Goal: Use online tool/utility

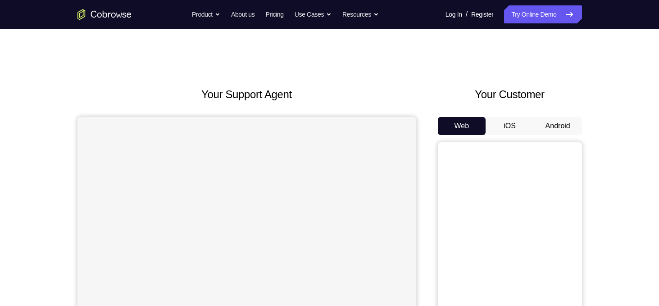
click at [562, 118] on button "Android" at bounding box center [558, 126] width 48 height 18
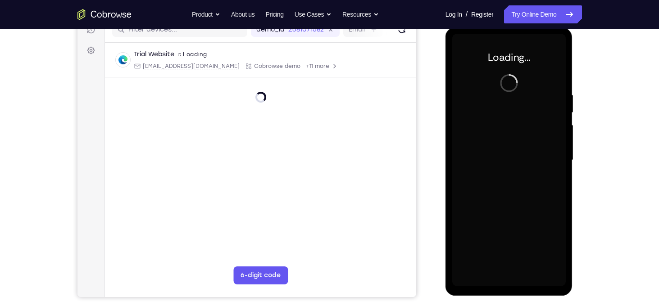
scroll to position [104, 0]
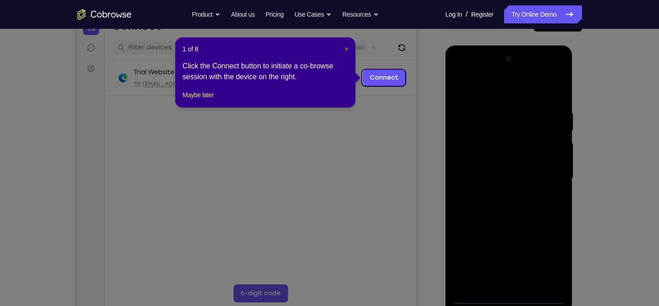
click at [345, 46] on span "×" at bounding box center [347, 49] width 4 height 7
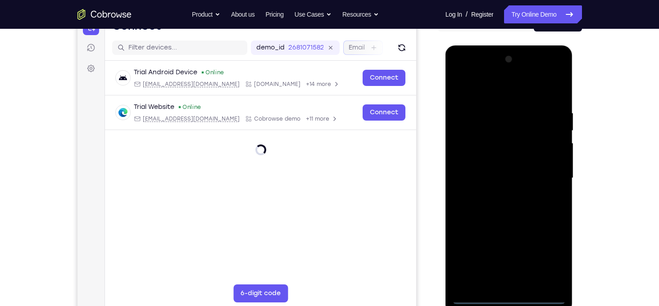
click at [350, 50] on label "Email" at bounding box center [356, 47] width 16 height 9
click at [368, 50] on input "Email" at bounding box center [369, 47] width 2 height 9
click at [344, 48] on div "Email" at bounding box center [363, 48] width 40 height 14
click at [346, 48] on div "Email" at bounding box center [363, 48] width 40 height 14
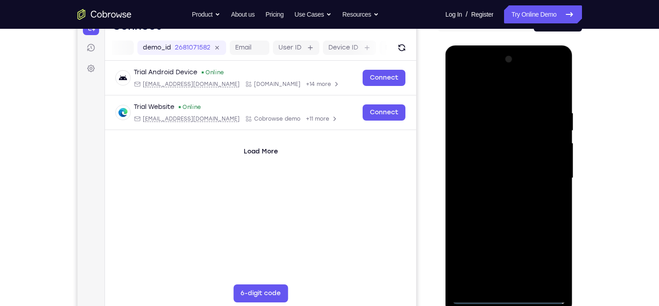
click at [508, 298] on div at bounding box center [509, 178] width 114 height 252
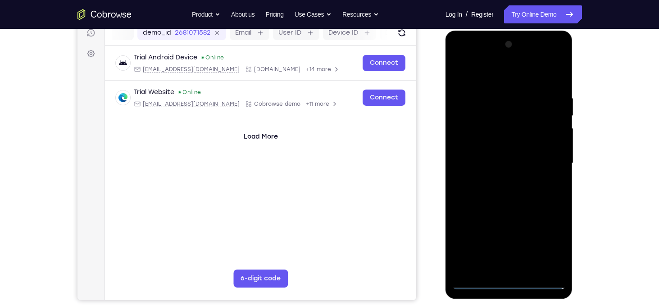
scroll to position [119, 0]
click at [553, 241] on div at bounding box center [509, 163] width 114 height 252
click at [474, 77] on div at bounding box center [509, 163] width 114 height 252
click at [545, 158] on div at bounding box center [509, 163] width 114 height 252
click at [499, 179] on div at bounding box center [509, 163] width 114 height 252
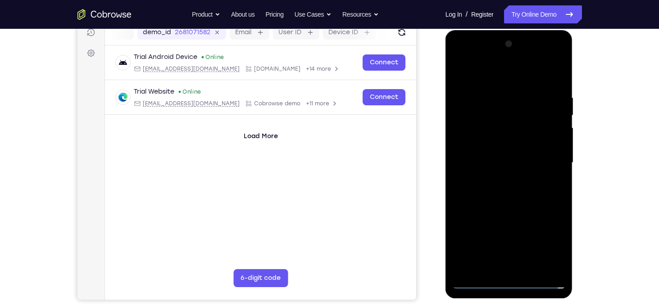
click at [494, 152] on div at bounding box center [509, 163] width 114 height 252
click at [493, 141] on div at bounding box center [509, 163] width 114 height 252
click at [527, 162] on div at bounding box center [509, 163] width 114 height 252
click at [505, 202] on div at bounding box center [509, 163] width 114 height 252
click at [481, 159] on div at bounding box center [509, 163] width 114 height 252
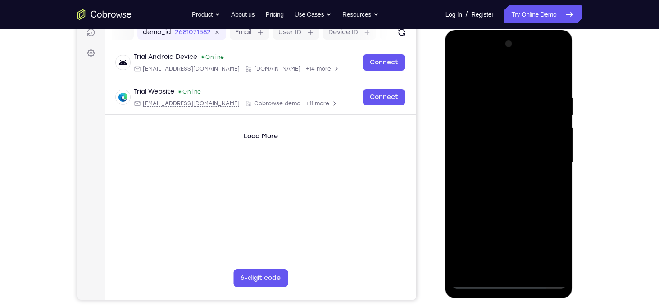
click at [495, 164] on div at bounding box center [509, 163] width 114 height 252
click at [516, 200] on div at bounding box center [509, 163] width 114 height 252
click at [520, 192] on div at bounding box center [509, 163] width 114 height 252
click at [519, 192] on div at bounding box center [509, 163] width 114 height 252
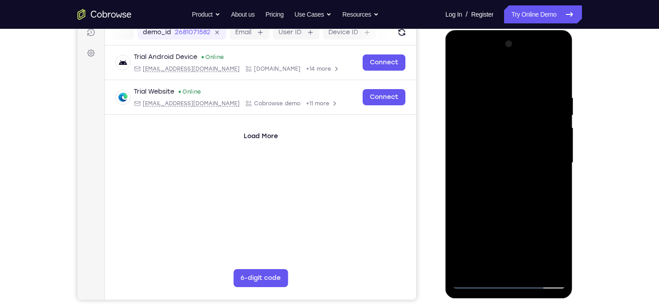
drag, startPoint x: 481, startPoint y: 70, endPoint x: 619, endPoint y: 124, distance: 148.1
click at [574, 124] on html "Online web based iOS Simulators and Android Emulators. Run iPhone, iPad, Mobile…" at bounding box center [510, 165] width 128 height 270
click at [523, 193] on div at bounding box center [509, 163] width 114 height 252
click at [503, 194] on div at bounding box center [509, 163] width 114 height 252
click at [500, 203] on div at bounding box center [509, 163] width 114 height 252
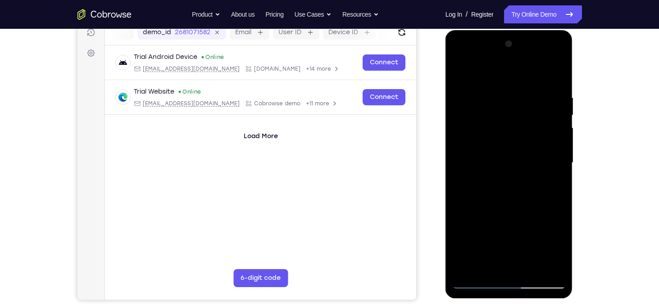
click at [533, 267] on div at bounding box center [509, 163] width 114 height 252
click at [506, 211] on div at bounding box center [509, 163] width 114 height 252
click at [501, 142] on div at bounding box center [509, 163] width 114 height 252
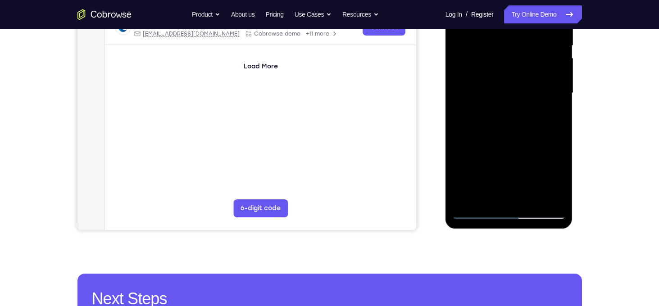
scroll to position [189, 0]
click at [476, 213] on div at bounding box center [509, 93] width 114 height 252
click at [492, 89] on div at bounding box center [509, 93] width 114 height 252
click at [505, 192] on div at bounding box center [509, 93] width 114 height 252
click at [521, 135] on div at bounding box center [509, 93] width 114 height 252
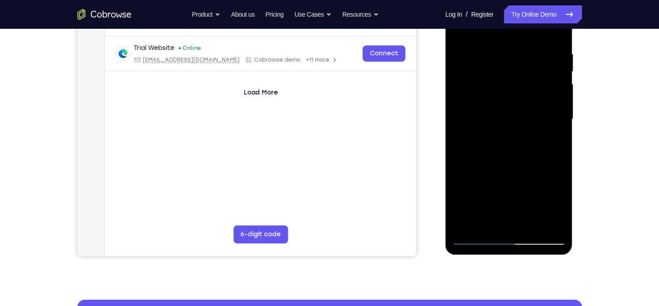
scroll to position [160, 0]
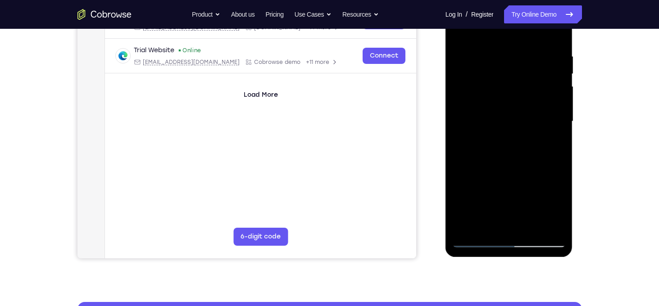
click at [479, 62] on div at bounding box center [509, 121] width 114 height 252
click at [489, 228] on div at bounding box center [509, 121] width 114 height 252
click at [486, 98] on div at bounding box center [509, 121] width 114 height 252
drag, startPoint x: 507, startPoint y: 205, endPoint x: 913, endPoint y: 250, distance: 408.5
click at [467, 259] on html "Online web based iOS Simulators and Android Emulators. Run iPhone, iPad, Mobile…" at bounding box center [510, 124] width 128 height 270
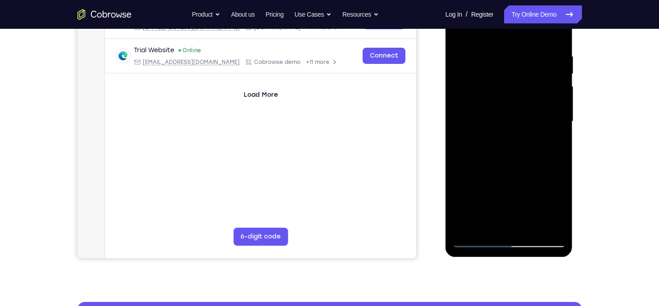
drag, startPoint x: 491, startPoint y: 147, endPoint x: 472, endPoint y: 213, distance: 68.4
click at [472, 213] on div at bounding box center [509, 121] width 114 height 252
drag, startPoint x: 474, startPoint y: 91, endPoint x: 460, endPoint y: 221, distance: 130.5
click at [460, 221] on div at bounding box center [509, 121] width 114 height 252
drag, startPoint x: 469, startPoint y: 90, endPoint x: 447, endPoint y: 233, distance: 145.0
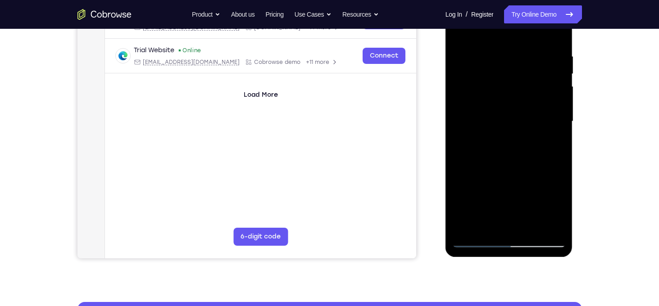
click at [447, 233] on div at bounding box center [509, 123] width 127 height 268
drag, startPoint x: 490, startPoint y: 67, endPoint x: 477, endPoint y: 168, distance: 101.8
click at [477, 168] on div at bounding box center [509, 121] width 114 height 252
drag, startPoint x: 466, startPoint y: 47, endPoint x: 469, endPoint y: 154, distance: 106.4
click at [469, 154] on div at bounding box center [509, 121] width 114 height 252
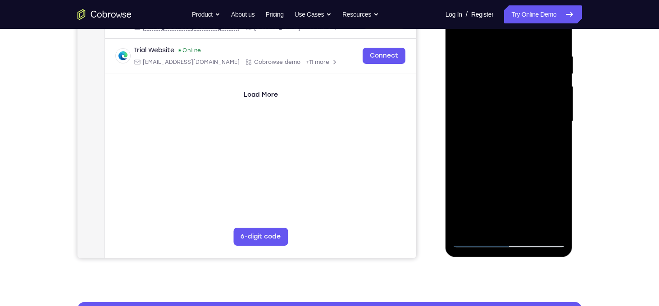
drag, startPoint x: 474, startPoint y: 75, endPoint x: 468, endPoint y: 196, distance: 120.9
click at [468, 196] on div at bounding box center [509, 121] width 114 height 252
drag, startPoint x: 471, startPoint y: 74, endPoint x: 467, endPoint y: 183, distance: 109.1
click at [467, 183] on div at bounding box center [509, 121] width 114 height 252
drag, startPoint x: 473, startPoint y: 86, endPoint x: 473, endPoint y: 220, distance: 134.3
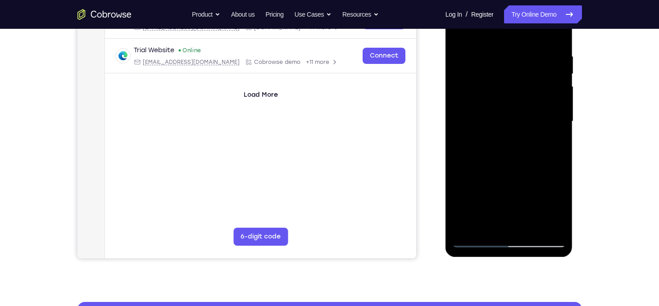
click at [473, 220] on div at bounding box center [509, 121] width 114 height 252
drag, startPoint x: 476, startPoint y: 61, endPoint x: 469, endPoint y: 191, distance: 130.8
click at [469, 191] on div at bounding box center [509, 121] width 114 height 252
click at [464, 122] on div at bounding box center [509, 121] width 114 height 252
click at [473, 112] on div at bounding box center [509, 121] width 114 height 252
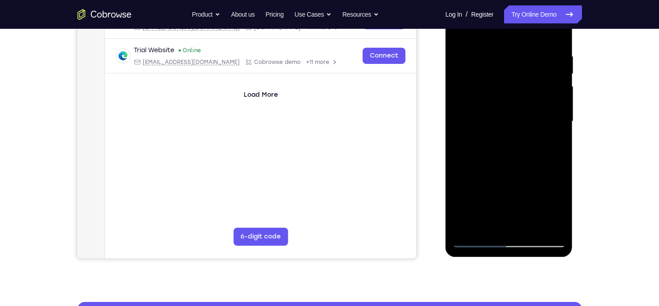
click at [540, 222] on div at bounding box center [509, 121] width 114 height 252
click at [478, 237] on div at bounding box center [509, 121] width 114 height 252
click at [478, 241] on div at bounding box center [509, 121] width 114 height 252
click at [486, 109] on div at bounding box center [509, 121] width 114 height 252
click at [552, 161] on div at bounding box center [509, 121] width 114 height 252
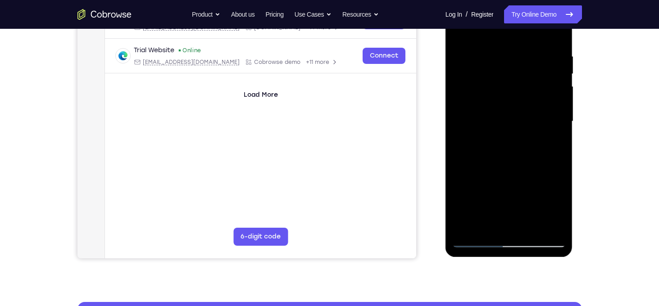
click at [475, 243] on div at bounding box center [509, 121] width 114 height 252
click at [487, 225] on div at bounding box center [509, 121] width 114 height 252
click at [558, 191] on div at bounding box center [509, 121] width 114 height 252
click at [491, 193] on div at bounding box center [509, 121] width 114 height 252
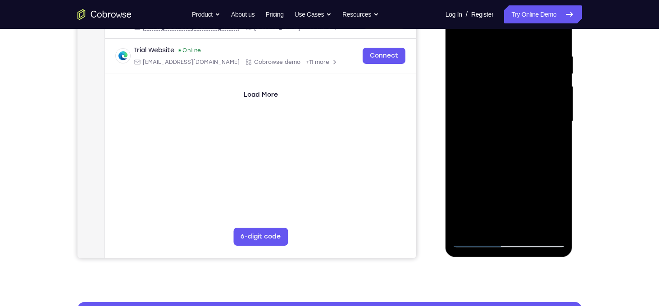
click at [512, 224] on div at bounding box center [509, 121] width 114 height 252
click at [488, 177] on div at bounding box center [509, 121] width 114 height 252
click at [518, 206] on div at bounding box center [509, 121] width 114 height 252
click at [501, 194] on div at bounding box center [509, 121] width 114 height 252
click at [499, 214] on div at bounding box center [509, 121] width 114 height 252
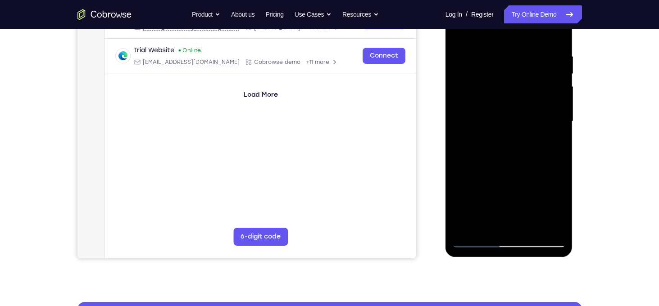
click at [507, 227] on div at bounding box center [509, 121] width 114 height 252
click at [510, 192] on div at bounding box center [509, 121] width 114 height 252
click at [500, 196] on div at bounding box center [509, 121] width 114 height 252
click at [550, 177] on div at bounding box center [509, 121] width 114 height 252
click at [540, 194] on div at bounding box center [509, 121] width 114 height 252
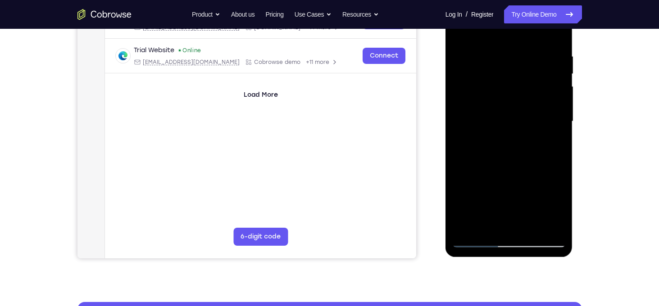
click at [551, 209] on div at bounding box center [509, 121] width 114 height 252
click at [505, 162] on div at bounding box center [509, 121] width 114 height 252
click at [505, 190] on div at bounding box center [509, 121] width 114 height 252
click at [531, 196] on div at bounding box center [509, 121] width 114 height 252
click at [504, 192] on div at bounding box center [509, 121] width 114 height 252
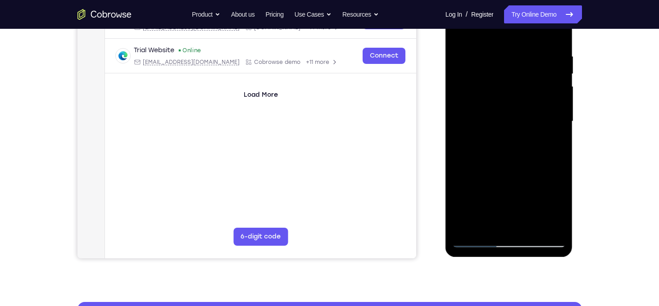
click at [506, 160] on div at bounding box center [509, 121] width 114 height 252
click at [498, 196] on div at bounding box center [509, 121] width 114 height 252
click at [468, 195] on div at bounding box center [509, 121] width 114 height 252
click at [527, 173] on div at bounding box center [509, 121] width 114 height 252
click at [516, 224] on div at bounding box center [509, 121] width 114 height 252
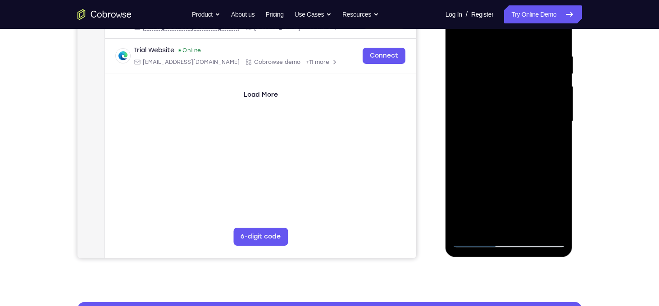
click at [538, 189] on div at bounding box center [509, 121] width 114 height 252
click at [511, 193] on div at bounding box center [509, 121] width 114 height 252
click at [539, 171] on div at bounding box center [509, 121] width 114 height 252
click at [548, 207] on div at bounding box center [509, 121] width 114 height 252
click at [519, 191] on div at bounding box center [509, 121] width 114 height 252
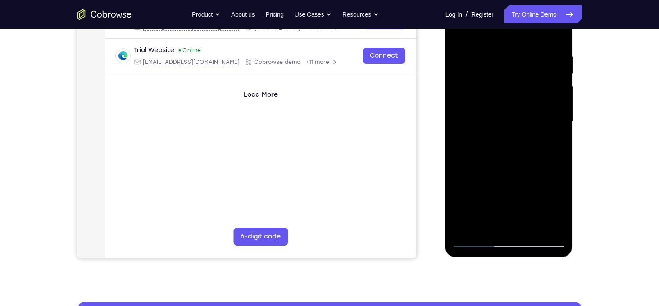
click at [460, 194] on div at bounding box center [509, 121] width 114 height 252
click at [514, 232] on div at bounding box center [509, 121] width 114 height 252
click at [507, 189] on div at bounding box center [509, 121] width 114 height 252
click at [563, 178] on div at bounding box center [509, 121] width 114 height 252
click at [509, 193] on div at bounding box center [509, 121] width 114 height 252
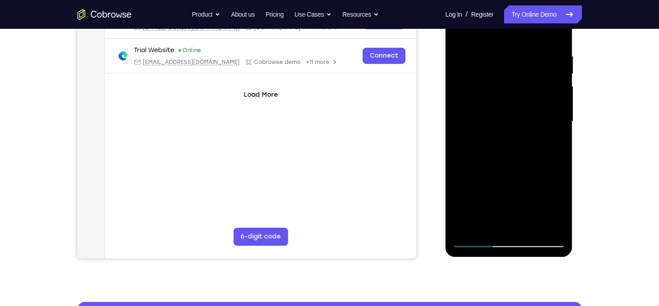
click at [531, 210] on div at bounding box center [509, 121] width 114 height 252
click at [531, 173] on div at bounding box center [509, 121] width 114 height 252
drag, startPoint x: 477, startPoint y: 225, endPoint x: 476, endPoint y: 204, distance: 20.8
click at [476, 204] on div at bounding box center [509, 121] width 114 height 252
click at [487, 176] on div at bounding box center [509, 121] width 114 height 252
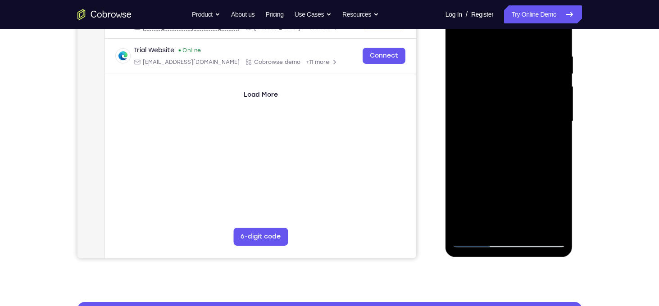
click at [555, 137] on div at bounding box center [509, 121] width 114 height 252
click at [516, 101] on div at bounding box center [509, 121] width 114 height 252
click at [527, 179] on div at bounding box center [509, 121] width 114 height 252
click at [511, 192] on div at bounding box center [509, 121] width 114 height 252
click at [525, 192] on div at bounding box center [509, 121] width 114 height 252
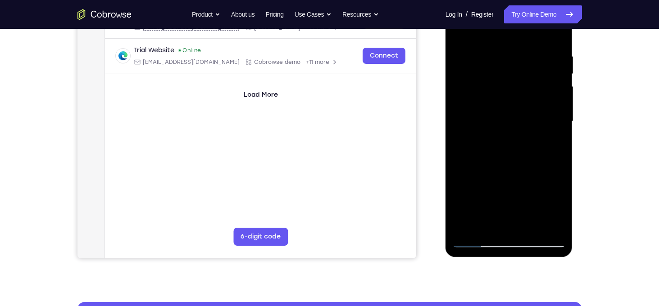
click at [521, 193] on div at bounding box center [509, 121] width 114 height 252
click at [500, 206] on div at bounding box center [509, 121] width 114 height 252
click at [507, 221] on div at bounding box center [509, 121] width 114 height 252
click at [499, 179] on div at bounding box center [509, 121] width 114 height 252
click at [499, 208] on div at bounding box center [509, 121] width 114 height 252
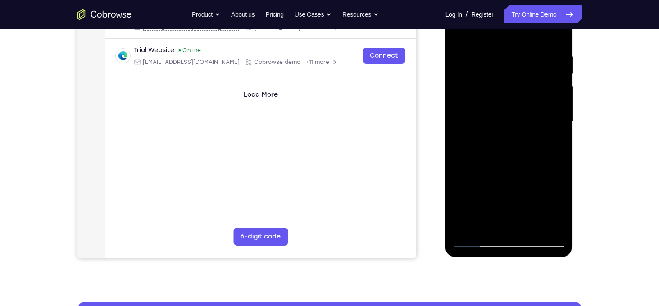
click at [507, 222] on div at bounding box center [509, 121] width 114 height 252
click at [562, 192] on div at bounding box center [509, 121] width 114 height 252
click at [489, 193] on div at bounding box center [509, 121] width 114 height 252
click at [512, 227] on div at bounding box center [509, 121] width 114 height 252
click at [510, 187] on div at bounding box center [509, 121] width 114 height 252
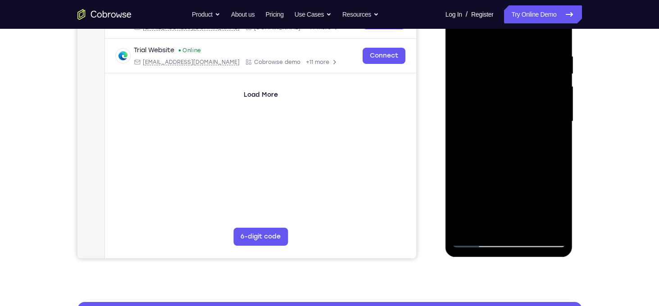
click at [500, 191] on div at bounding box center [509, 121] width 114 height 252
click at [537, 191] on div at bounding box center [509, 121] width 114 height 252
click at [532, 191] on div at bounding box center [509, 121] width 114 height 252
click at [479, 192] on div at bounding box center [509, 121] width 114 height 252
click at [506, 189] on div at bounding box center [509, 121] width 114 height 252
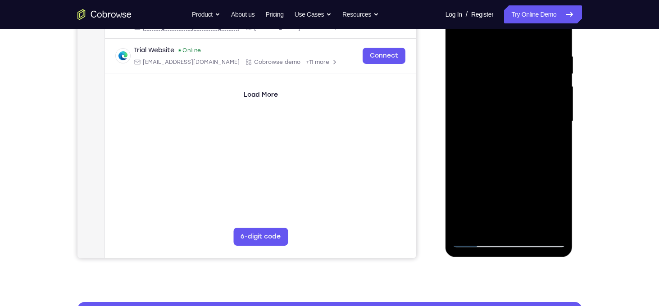
click at [554, 145] on div at bounding box center [509, 121] width 114 height 252
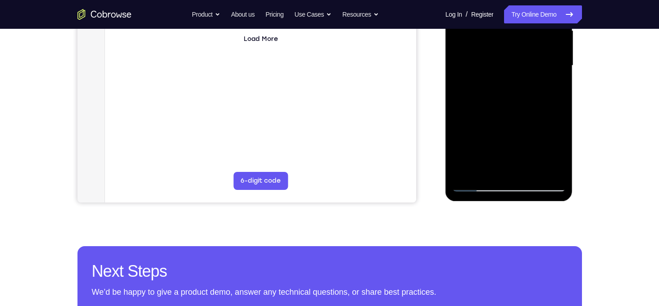
scroll to position [218, 0]
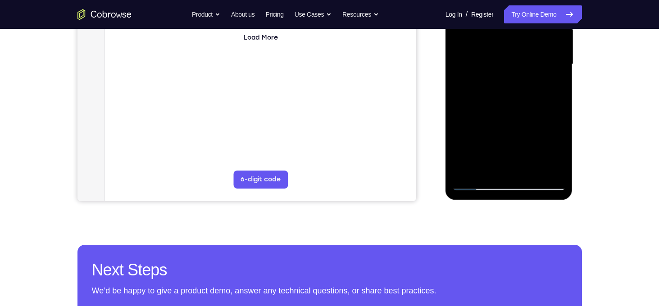
click at [478, 185] on div at bounding box center [509, 64] width 114 height 252
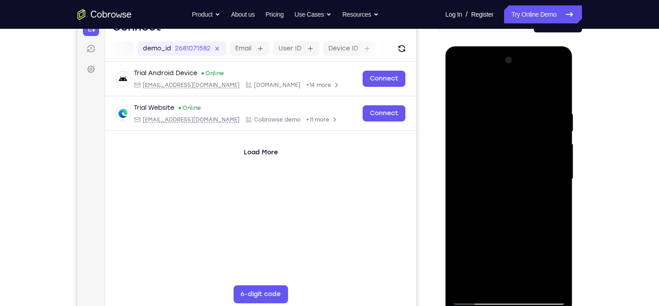
scroll to position [101, 0]
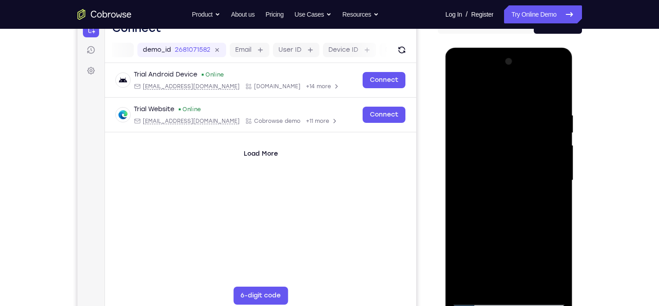
click at [494, 111] on div at bounding box center [509, 181] width 114 height 252
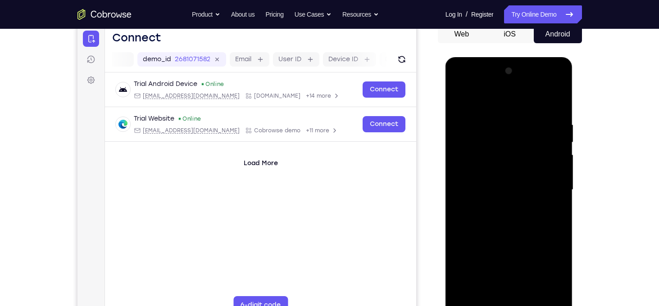
scroll to position [92, 0]
click at [541, 174] on div at bounding box center [509, 190] width 114 height 252
click at [546, 170] on div at bounding box center [509, 190] width 114 height 252
click at [555, 173] on div at bounding box center [509, 190] width 114 height 252
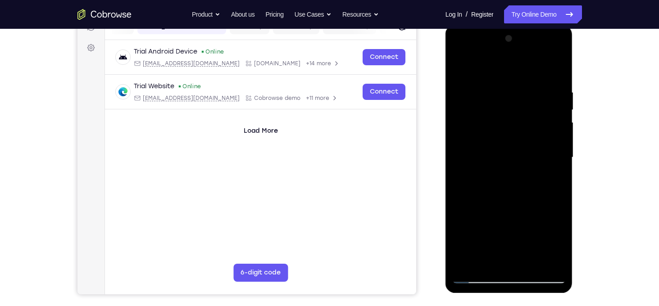
scroll to position [112, 0]
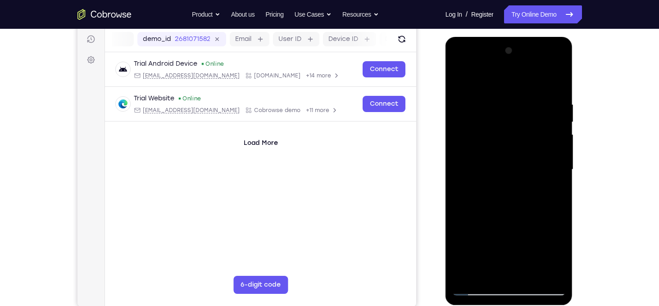
click at [548, 163] on div at bounding box center [509, 170] width 114 height 252
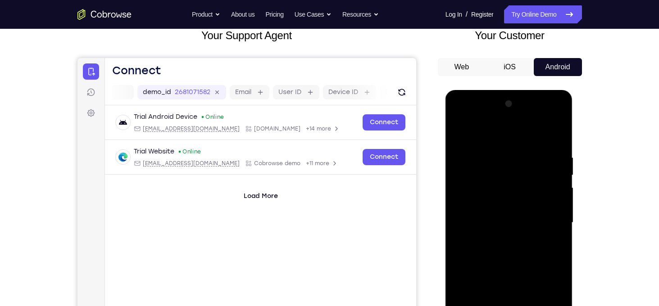
scroll to position [70, 0]
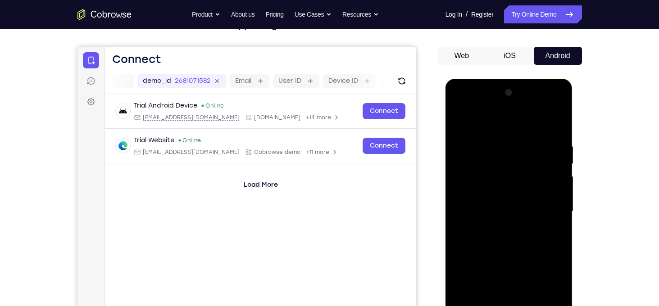
click at [557, 127] on div at bounding box center [509, 212] width 114 height 252
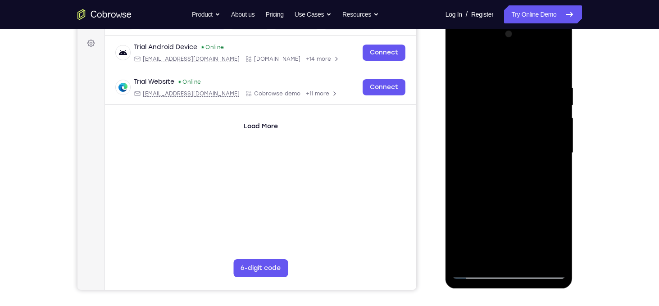
drag, startPoint x: 520, startPoint y: 214, endPoint x: 533, endPoint y: 163, distance: 52.0
click at [533, 163] on div at bounding box center [509, 153] width 114 height 252
drag, startPoint x: 514, startPoint y: 193, endPoint x: 533, endPoint y: 115, distance: 80.2
click at [533, 115] on div at bounding box center [509, 153] width 114 height 252
drag, startPoint x: 514, startPoint y: 219, endPoint x: 532, endPoint y: 122, distance: 98.6
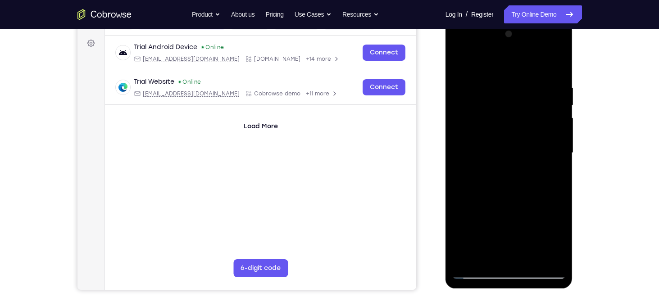
click at [532, 123] on div at bounding box center [509, 153] width 114 height 252
drag, startPoint x: 521, startPoint y: 228, endPoint x: 535, endPoint y: 142, distance: 87.1
click at [535, 142] on div at bounding box center [509, 153] width 114 height 252
drag, startPoint x: 509, startPoint y: 216, endPoint x: 520, endPoint y: 129, distance: 88.1
click at [519, 135] on div at bounding box center [509, 153] width 114 height 252
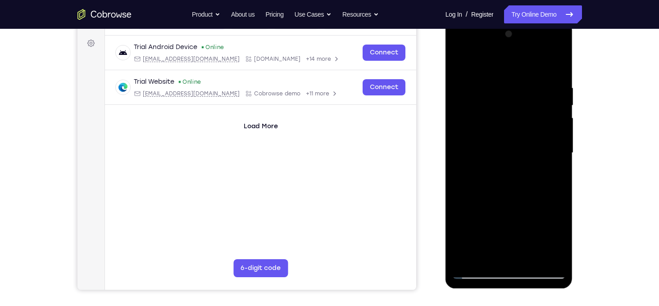
drag, startPoint x: 513, startPoint y: 178, endPoint x: 523, endPoint y: 92, distance: 86.2
click at [523, 92] on div at bounding box center [509, 153] width 114 height 252
drag, startPoint x: 503, startPoint y: 175, endPoint x: 507, endPoint y: 125, distance: 50.2
click at [507, 125] on div at bounding box center [509, 153] width 114 height 252
drag, startPoint x: 502, startPoint y: 205, endPoint x: 522, endPoint y: 86, distance: 120.1
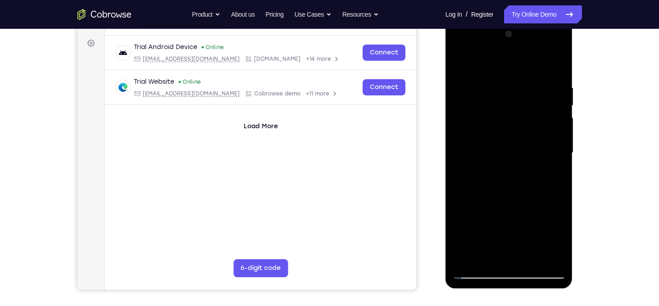
click at [522, 86] on div at bounding box center [509, 153] width 114 height 252
drag, startPoint x: 490, startPoint y: 229, endPoint x: 498, endPoint y: 146, distance: 83.2
click at [498, 146] on div at bounding box center [509, 153] width 114 height 252
click at [517, 267] on div at bounding box center [509, 153] width 114 height 252
click at [530, 163] on div at bounding box center [509, 153] width 114 height 252
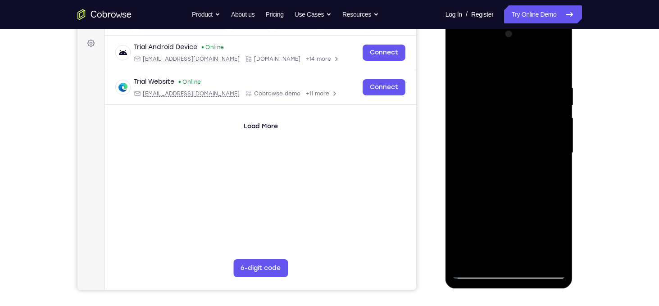
drag, startPoint x: 522, startPoint y: 216, endPoint x: 509, endPoint y: 284, distance: 69.2
click at [509, 284] on div at bounding box center [509, 154] width 127 height 268
drag, startPoint x: 519, startPoint y: 168, endPoint x: 497, endPoint y: 278, distance: 112.5
click at [497, 278] on div at bounding box center [509, 153] width 114 height 252
drag, startPoint x: 506, startPoint y: 199, endPoint x: 503, endPoint y: 296, distance: 97.8
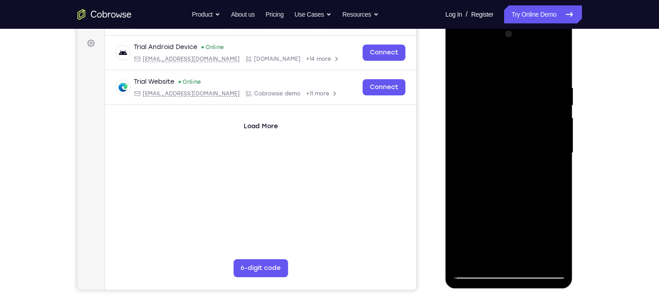
click at [503, 291] on html "Online web based iOS Simulators and Android Emulators. Run iPhone, iPad, Mobile…" at bounding box center [510, 155] width 128 height 270
click at [560, 173] on div at bounding box center [509, 153] width 114 height 252
click at [560, 20] on div at bounding box center [509, 20] width 127 height 0
click at [512, 99] on div at bounding box center [509, 153] width 114 height 252
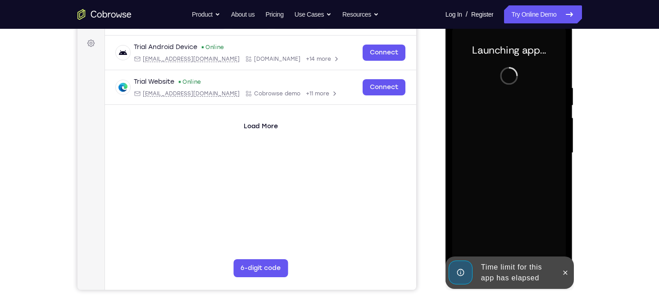
click at [572, 174] on div "Launching app..." at bounding box center [509, 154] width 127 height 268
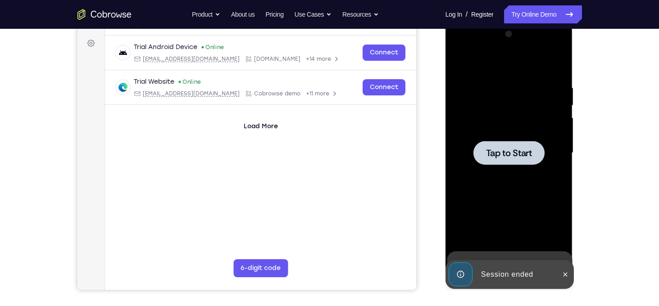
click at [518, 150] on span "Tap to Start" at bounding box center [509, 153] width 46 height 9
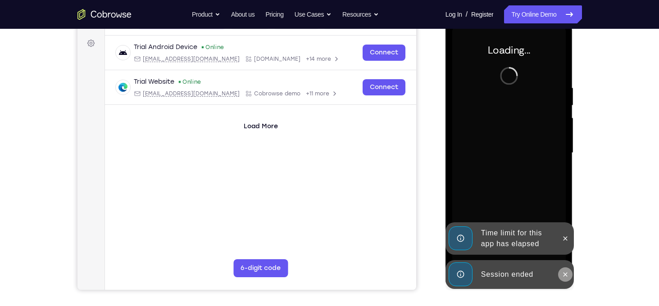
click at [567, 269] on button at bounding box center [565, 275] width 14 height 14
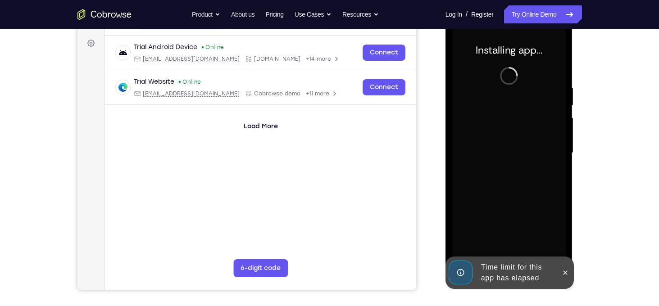
click at [567, 257] on div at bounding box center [565, 273] width 14 height 32
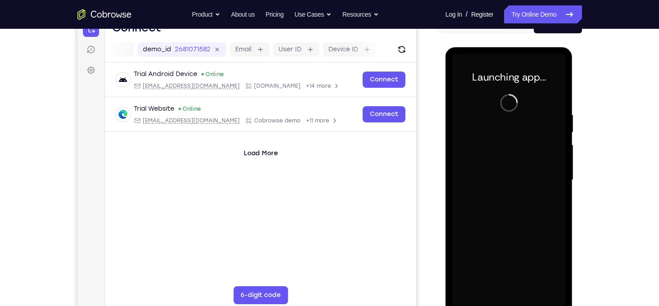
scroll to position [127, 0]
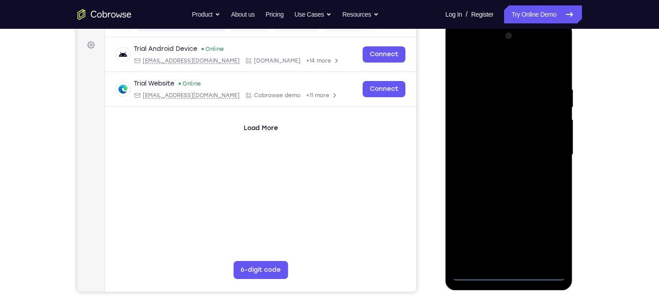
click at [509, 276] on div at bounding box center [509, 155] width 114 height 252
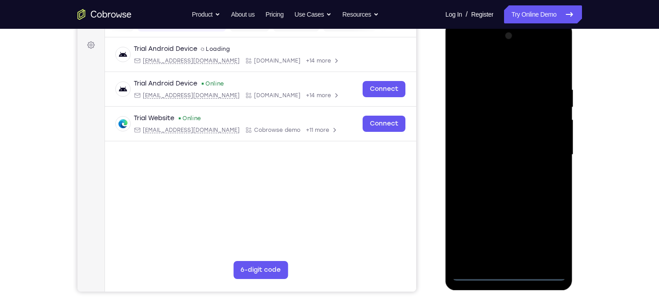
click at [548, 233] on div at bounding box center [509, 155] width 114 height 252
click at [500, 64] on div at bounding box center [509, 155] width 114 height 252
click at [544, 150] on div at bounding box center [509, 155] width 114 height 252
click at [497, 171] on div at bounding box center [509, 155] width 114 height 252
click at [478, 278] on div at bounding box center [509, 155] width 114 height 252
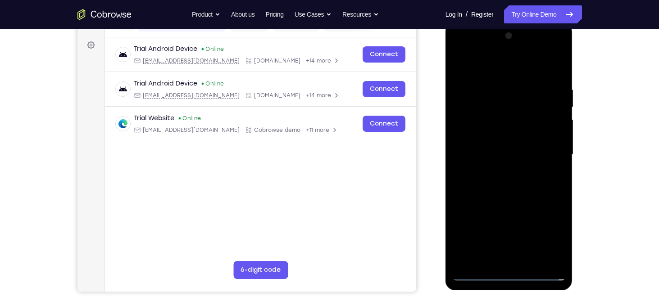
click at [478, 278] on div at bounding box center [509, 155] width 114 height 252
click at [494, 128] on div at bounding box center [509, 155] width 114 height 252
click at [491, 159] on div at bounding box center [509, 155] width 114 height 252
click at [490, 150] on div at bounding box center [509, 155] width 114 height 252
click at [487, 162] on div at bounding box center [509, 155] width 114 height 252
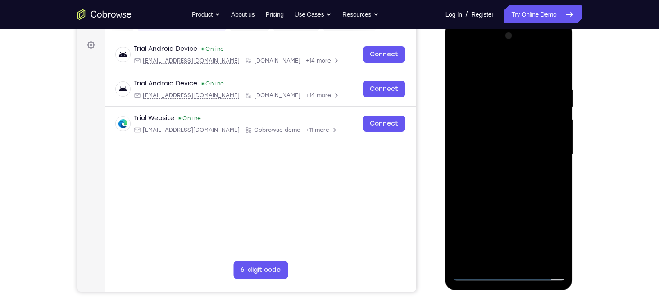
drag, startPoint x: 487, startPoint y: 67, endPoint x: 601, endPoint y: 72, distance: 114.1
click at [574, 72] on html "Online web based iOS Simulators and Android Emulators. Run iPhone, iPad, Mobile…" at bounding box center [510, 157] width 128 height 270
drag, startPoint x: 512, startPoint y: 241, endPoint x: 527, endPoint y: 157, distance: 84.7
click at [527, 157] on div at bounding box center [509, 155] width 114 height 252
click at [520, 251] on div at bounding box center [509, 155] width 114 height 252
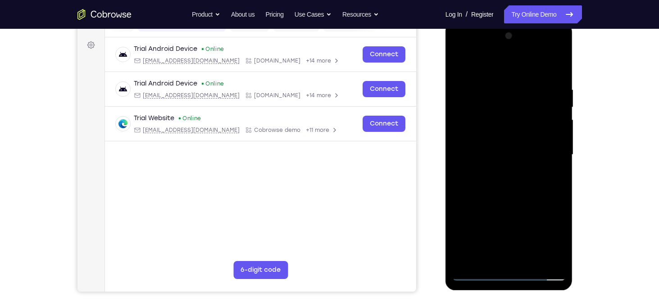
click at [482, 77] on div at bounding box center [509, 155] width 114 height 252
click at [528, 210] on div at bounding box center [509, 155] width 114 height 252
click at [477, 276] on div at bounding box center [509, 155] width 114 height 252
drag, startPoint x: 458, startPoint y: 141, endPoint x: 532, endPoint y: 138, distance: 73.9
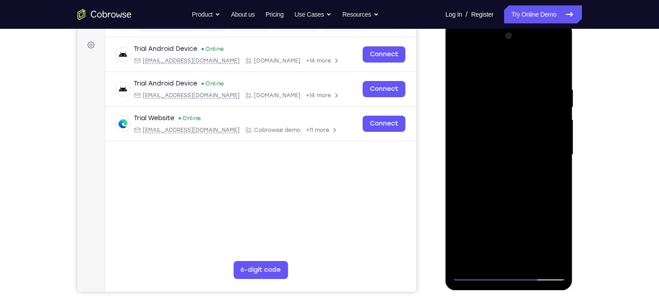
click at [532, 138] on div at bounding box center [509, 155] width 114 height 252
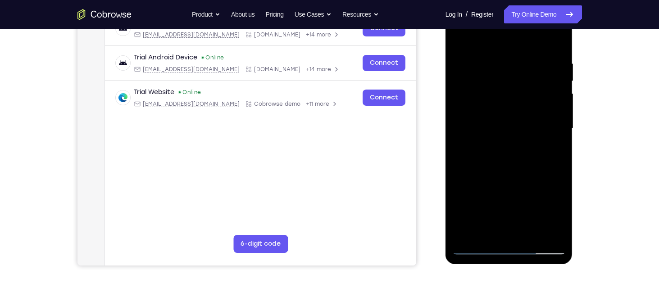
drag, startPoint x: 523, startPoint y: 148, endPoint x: 523, endPoint y: 107, distance: 41.4
click at [523, 107] on div at bounding box center [509, 129] width 114 height 252
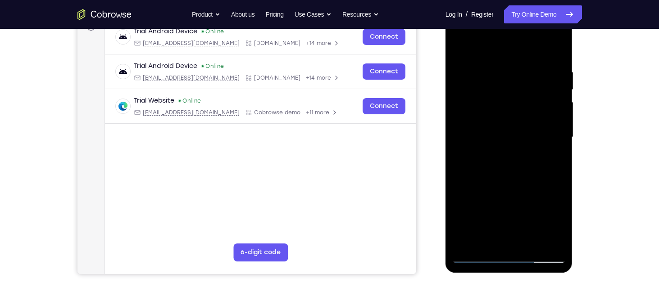
drag, startPoint x: 557, startPoint y: 196, endPoint x: 544, endPoint y: 121, distance: 75.9
click at [544, 121] on div at bounding box center [509, 137] width 114 height 252
drag, startPoint x: 518, startPoint y: 190, endPoint x: 523, endPoint y: 91, distance: 99.3
click at [523, 91] on div at bounding box center [509, 137] width 114 height 252
drag, startPoint x: 524, startPoint y: 214, endPoint x: 530, endPoint y: 121, distance: 92.5
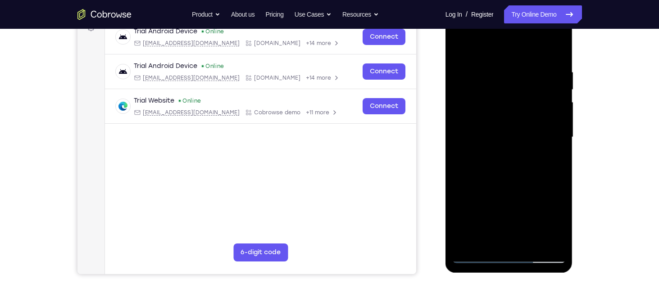
click at [530, 121] on div at bounding box center [509, 137] width 114 height 252
drag, startPoint x: 486, startPoint y: 139, endPoint x: 528, endPoint y: 140, distance: 41.5
click at [528, 140] on div at bounding box center [509, 137] width 114 height 252
drag, startPoint x: 542, startPoint y: 118, endPoint x: 485, endPoint y: 127, distance: 57.4
click at [485, 127] on div at bounding box center [509, 137] width 114 height 252
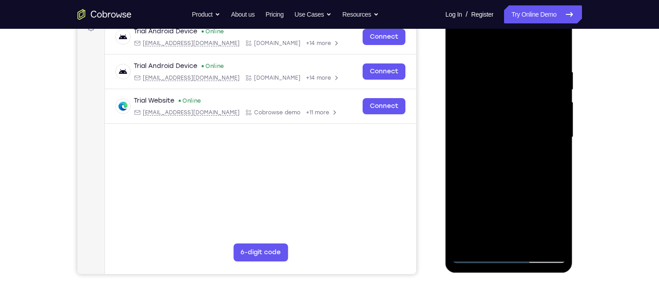
drag, startPoint x: 501, startPoint y: 187, endPoint x: 513, endPoint y: 73, distance: 114.6
click at [513, 73] on div at bounding box center [509, 137] width 114 height 252
drag, startPoint x: 521, startPoint y: 210, endPoint x: 530, endPoint y: 134, distance: 76.6
click at [530, 134] on div at bounding box center [509, 137] width 114 height 252
drag, startPoint x: 544, startPoint y: 201, endPoint x: 543, endPoint y: 141, distance: 60.4
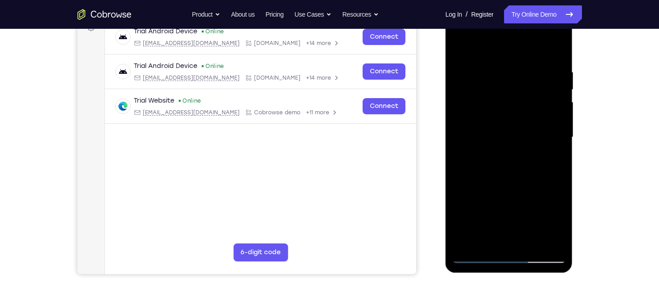
click at [543, 150] on div at bounding box center [509, 137] width 114 height 252
drag, startPoint x: 536, startPoint y: 200, endPoint x: 535, endPoint y: 153, distance: 46.4
click at [535, 153] on div at bounding box center [509, 137] width 114 height 252
drag, startPoint x: 543, startPoint y: 203, endPoint x: 535, endPoint y: 193, distance: 12.8
click at [546, 117] on div at bounding box center [509, 137] width 114 height 252
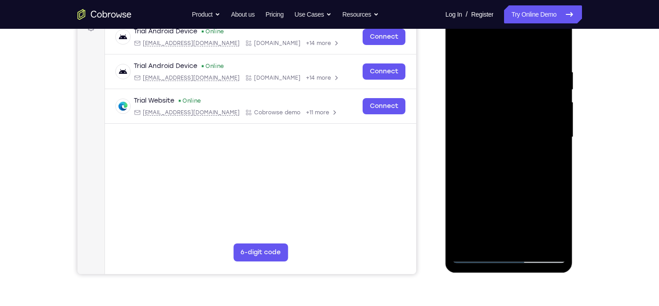
drag, startPoint x: 529, startPoint y: 214, endPoint x: 531, endPoint y: 137, distance: 76.6
click at [531, 137] on div at bounding box center [509, 137] width 114 height 252
drag, startPoint x: 521, startPoint y: 217, endPoint x: 532, endPoint y: 131, distance: 86.7
click at [532, 131] on div at bounding box center [509, 137] width 114 height 252
drag, startPoint x: 510, startPoint y: 192, endPoint x: 511, endPoint y: 102, distance: 89.7
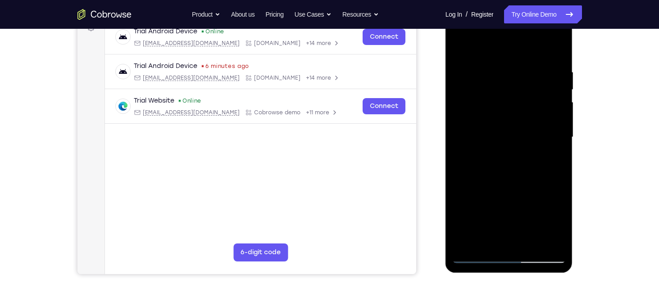
click at [511, 102] on div at bounding box center [509, 137] width 114 height 252
drag, startPoint x: 505, startPoint y: 189, endPoint x: 504, endPoint y: 144, distance: 44.6
click at [504, 144] on div at bounding box center [509, 137] width 114 height 252
drag, startPoint x: 506, startPoint y: 202, endPoint x: 508, endPoint y: 146, distance: 55.9
click at [508, 146] on div at bounding box center [509, 137] width 114 height 252
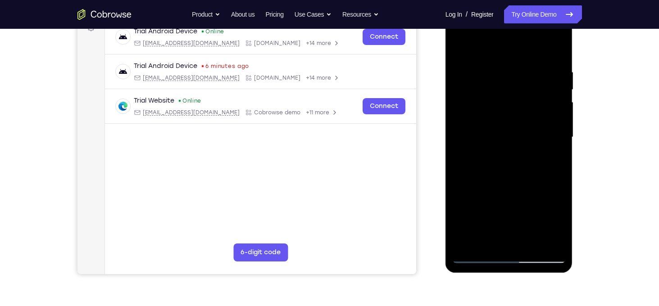
drag, startPoint x: 517, startPoint y: 205, endPoint x: 514, endPoint y: 160, distance: 44.3
click at [514, 160] on div at bounding box center [509, 137] width 114 height 252
click at [555, 218] on div at bounding box center [509, 137] width 114 height 252
click at [543, 199] on div at bounding box center [509, 137] width 114 height 252
drag, startPoint x: 532, startPoint y: 191, endPoint x: 524, endPoint y: 81, distance: 110.2
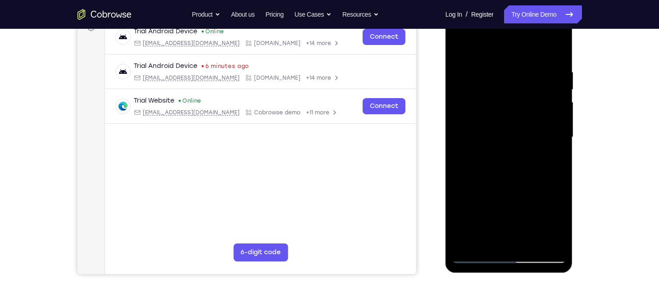
click at [518, 125] on div at bounding box center [509, 137] width 114 height 252
drag, startPoint x: 544, startPoint y: 105, endPoint x: 531, endPoint y: 198, distance: 94.2
click at [531, 198] on div at bounding box center [509, 137] width 114 height 252
drag, startPoint x: 511, startPoint y: 138, endPoint x: 494, endPoint y: 241, distance: 104.5
click at [494, 241] on div at bounding box center [509, 137] width 114 height 252
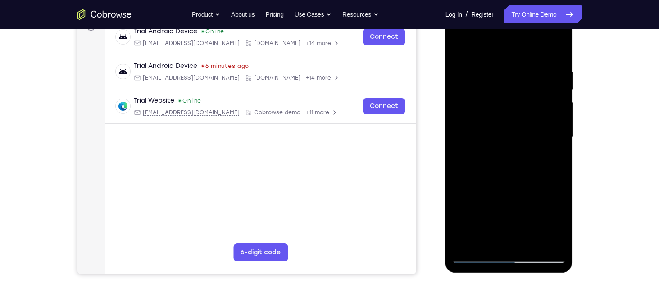
drag, startPoint x: 496, startPoint y: 169, endPoint x: 492, endPoint y: 241, distance: 72.2
click at [492, 241] on div at bounding box center [509, 137] width 114 height 252
drag, startPoint x: 511, startPoint y: 93, endPoint x: 472, endPoint y: 241, distance: 153.6
click at [472, 241] on div at bounding box center [509, 137] width 114 height 252
drag, startPoint x: 491, startPoint y: 124, endPoint x: 473, endPoint y: 241, distance: 118.6
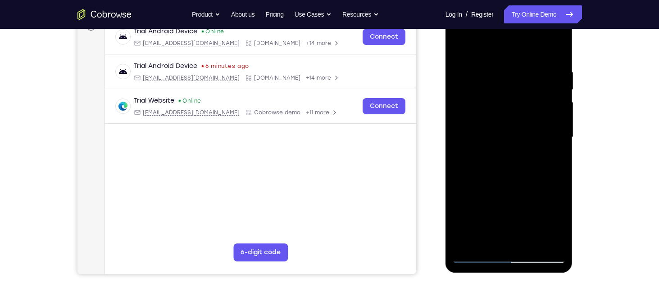
click at [473, 241] on div at bounding box center [509, 137] width 114 height 252
drag, startPoint x: 504, startPoint y: 112, endPoint x: 496, endPoint y: 207, distance: 95.4
click at [496, 207] on div at bounding box center [509, 137] width 114 height 252
drag, startPoint x: 529, startPoint y: 146, endPoint x: 513, endPoint y: 232, distance: 87.2
click at [513, 232] on div at bounding box center [509, 137] width 114 height 252
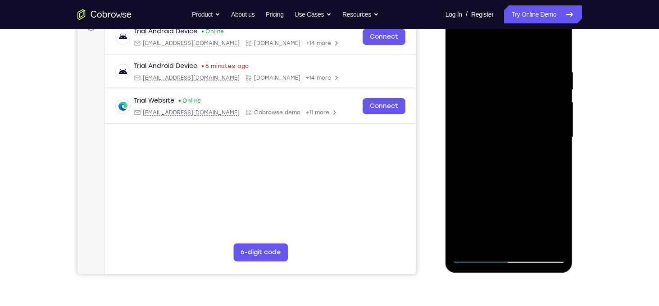
drag, startPoint x: 488, startPoint y: 148, endPoint x: 483, endPoint y: 198, distance: 49.8
click at [483, 198] on div at bounding box center [509, 137] width 114 height 252
drag, startPoint x: 486, startPoint y: 142, endPoint x: 482, endPoint y: 221, distance: 78.5
click at [482, 221] on div at bounding box center [509, 137] width 114 height 252
drag, startPoint x: 490, startPoint y: 182, endPoint x: 491, endPoint y: 231, distance: 48.2
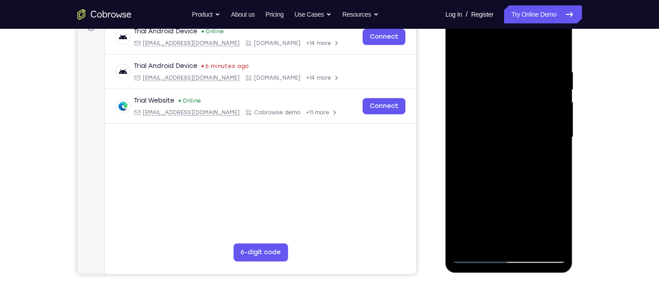
click at [491, 231] on div at bounding box center [509, 137] width 114 height 252
drag, startPoint x: 495, startPoint y: 121, endPoint x: 495, endPoint y: 220, distance: 99.6
click at [495, 220] on div at bounding box center [509, 137] width 114 height 252
drag, startPoint x: 512, startPoint y: 104, endPoint x: 514, endPoint y: 115, distance: 11.0
click at [522, 208] on div at bounding box center [509, 137] width 114 height 252
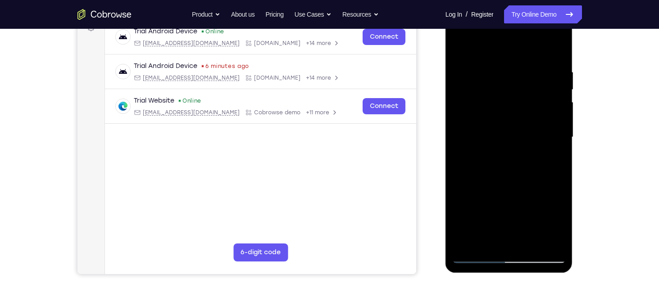
drag, startPoint x: 516, startPoint y: 114, endPoint x: 521, endPoint y: 204, distance: 90.7
click at [521, 204] on div at bounding box center [509, 137] width 114 height 252
drag, startPoint x: 517, startPoint y: 129, endPoint x: 505, endPoint y: 226, distance: 98.0
click at [505, 226] on div at bounding box center [509, 137] width 114 height 252
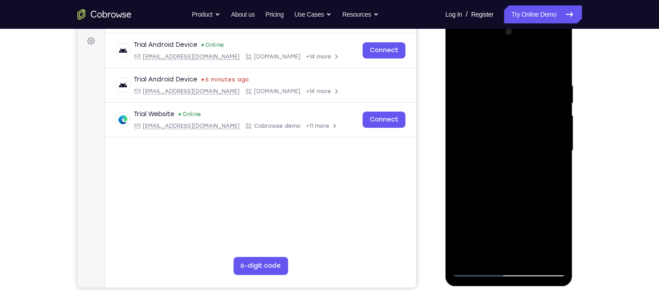
scroll to position [132, 0]
drag, startPoint x: 515, startPoint y: 108, endPoint x: 503, endPoint y: 231, distance: 123.2
click at [503, 231] on div at bounding box center [509, 150] width 114 height 252
drag, startPoint x: 499, startPoint y: 139, endPoint x: 495, endPoint y: 196, distance: 57.8
click at [495, 196] on div at bounding box center [509, 150] width 114 height 252
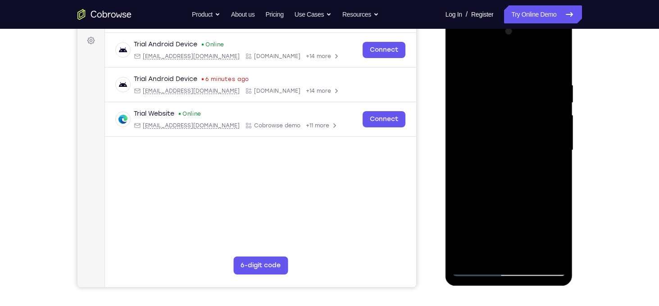
click at [520, 132] on div at bounding box center [509, 150] width 114 height 252
drag, startPoint x: 507, startPoint y: 186, endPoint x: 519, endPoint y: 82, distance: 104.7
click at [518, 82] on div at bounding box center [509, 150] width 114 height 252
drag, startPoint x: 505, startPoint y: 194, endPoint x: 517, endPoint y: 88, distance: 106.1
click at [517, 88] on div at bounding box center [509, 150] width 114 height 252
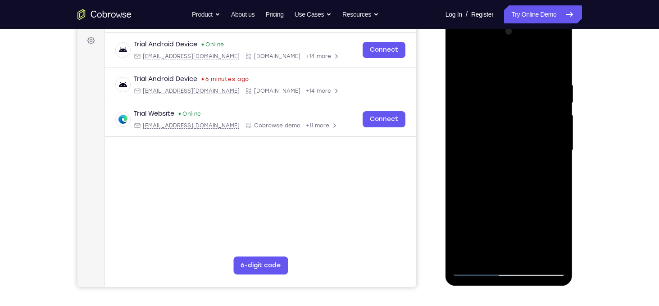
drag, startPoint x: 499, startPoint y: 220, endPoint x: 510, endPoint y: 118, distance: 101.9
click at [510, 118] on div at bounding box center [509, 150] width 114 height 252
drag, startPoint x: 505, startPoint y: 188, endPoint x: 520, endPoint y: 103, distance: 86.1
click at [520, 103] on div at bounding box center [509, 150] width 114 height 252
drag, startPoint x: 505, startPoint y: 191, endPoint x: 514, endPoint y: 105, distance: 86.5
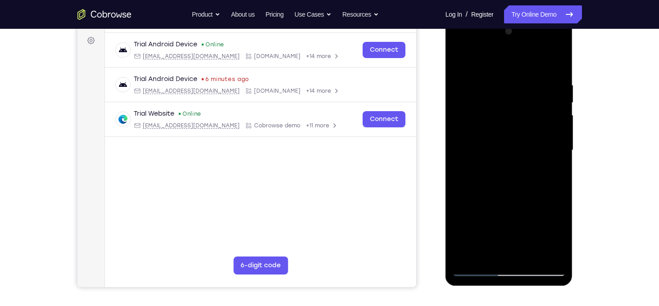
click at [514, 105] on div at bounding box center [509, 150] width 114 height 252
drag, startPoint x: 514, startPoint y: 158, endPoint x: 521, endPoint y: 96, distance: 62.1
click at [520, 101] on div at bounding box center [509, 150] width 114 height 252
drag, startPoint x: 518, startPoint y: 211, endPoint x: 525, endPoint y: 118, distance: 92.6
click at [525, 118] on div at bounding box center [509, 150] width 114 height 252
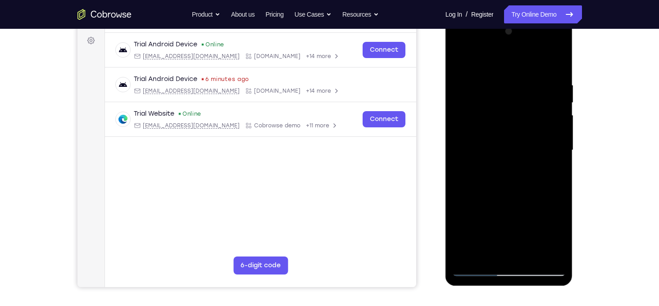
drag, startPoint x: 512, startPoint y: 211, endPoint x: 513, endPoint y: 182, distance: 28.4
click at [513, 182] on div at bounding box center [509, 150] width 114 height 252
click at [556, 86] on div at bounding box center [509, 150] width 114 height 252
click at [544, 116] on div at bounding box center [509, 150] width 114 height 252
drag, startPoint x: 491, startPoint y: 166, endPoint x: 603, endPoint y: 169, distance: 111.8
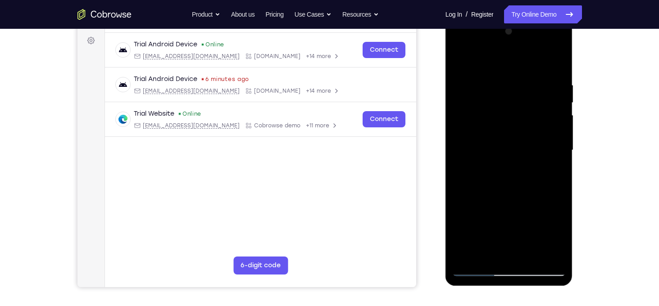
click at [574, 169] on html "Online web based iOS Simulators and Android Emulators. Run iPhone, iPad, Mobile…" at bounding box center [510, 153] width 128 height 270
drag, startPoint x: 536, startPoint y: 172, endPoint x: 424, endPoint y: 173, distance: 111.7
click at [446, 173] on html "Online web based iOS Simulators and Android Emulators. Run iPhone, iPad, Mobile…" at bounding box center [510, 153] width 128 height 270
drag, startPoint x: 482, startPoint y: 156, endPoint x: 590, endPoint y: 161, distance: 107.4
click at [574, 161] on html "Online web based iOS Simulators and Android Emulators. Run iPhone, iPad, Mobile…" at bounding box center [510, 153] width 128 height 270
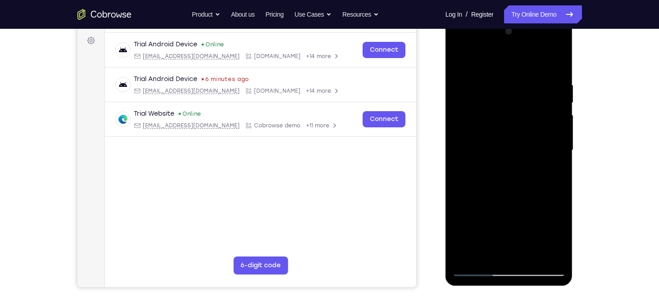
drag, startPoint x: 469, startPoint y: 161, endPoint x: 587, endPoint y: 165, distance: 118.5
click at [574, 165] on html "Online web based iOS Simulators and Android Emulators. Run iPhone, iPad, Mobile…" at bounding box center [510, 153] width 128 height 270
drag, startPoint x: 491, startPoint y: 156, endPoint x: 609, endPoint y: 154, distance: 118.5
click at [574, 154] on html "Online web based iOS Simulators and Android Emulators. Run iPhone, iPad, Mobile…" at bounding box center [510, 153] width 128 height 270
drag, startPoint x: 505, startPoint y: 152, endPoint x: 605, endPoint y: 140, distance: 101.6
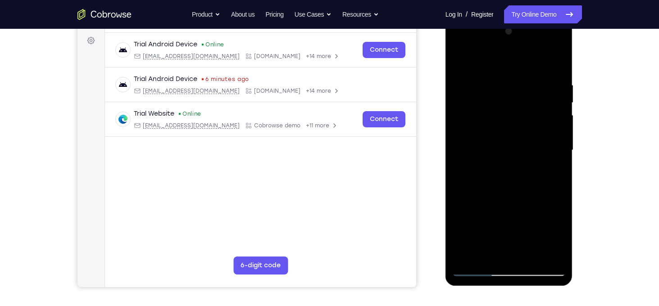
click at [574, 140] on html "Online web based iOS Simulators and Android Emulators. Run iPhone, iPad, Mobile…" at bounding box center [510, 153] width 128 height 270
drag, startPoint x: 491, startPoint y: 167, endPoint x: 613, endPoint y: 161, distance: 122.2
click at [574, 161] on html "Online web based iOS Simulators and Android Emulators. Run iPhone, iPad, Mobile…" at bounding box center [510, 153] width 128 height 270
drag, startPoint x: 501, startPoint y: 146, endPoint x: 621, endPoint y: 147, distance: 119.8
click at [574, 147] on html "Online web based iOS Simulators and Android Emulators. Run iPhone, iPad, Mobile…" at bounding box center [510, 153] width 128 height 270
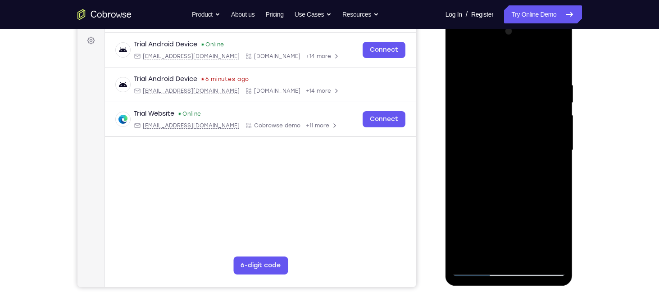
drag, startPoint x: 472, startPoint y: 144, endPoint x: 592, endPoint y: 148, distance: 119.9
click at [574, 148] on html "Online web based iOS Simulators and Android Emulators. Run iPhone, iPad, Mobile…" at bounding box center [510, 153] width 128 height 270
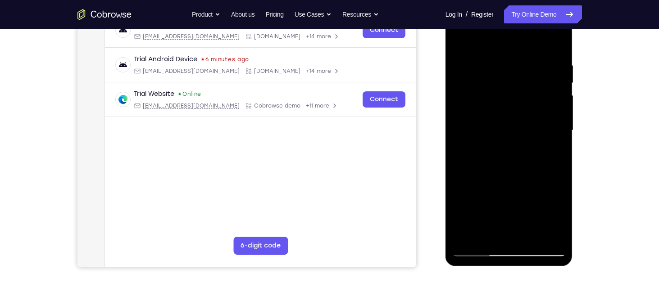
drag, startPoint x: 505, startPoint y: 144, endPoint x: 623, endPoint y: 156, distance: 118.7
click at [574, 156] on html "Online web based iOS Simulators and Android Emulators. Run iPhone, iPad, Mobile…" at bounding box center [510, 133] width 128 height 270
drag, startPoint x: 482, startPoint y: 142, endPoint x: 623, endPoint y: 140, distance: 141.0
click at [574, 140] on html "Online web based iOS Simulators and Android Emulators. Run iPhone, iPad, Mobile…" at bounding box center [510, 133] width 128 height 270
drag, startPoint x: 482, startPoint y: 133, endPoint x: 585, endPoint y: 146, distance: 103.5
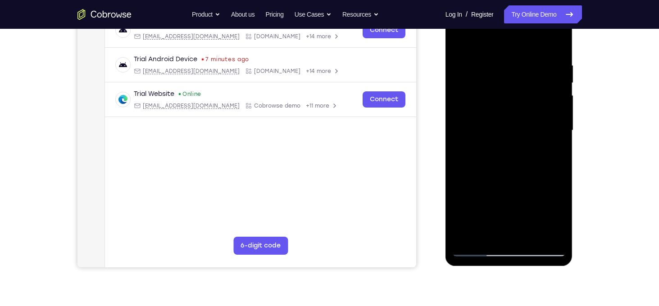
click at [574, 146] on html "Online web based iOS Simulators and Android Emulators. Run iPhone, iPad, Mobile…" at bounding box center [510, 133] width 128 height 270
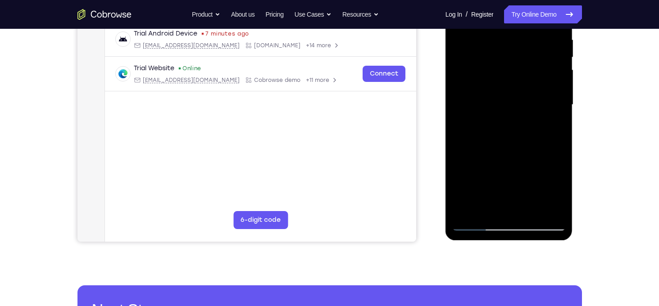
click at [474, 226] on div at bounding box center [509, 105] width 114 height 252
click at [525, 131] on div at bounding box center [509, 105] width 114 height 252
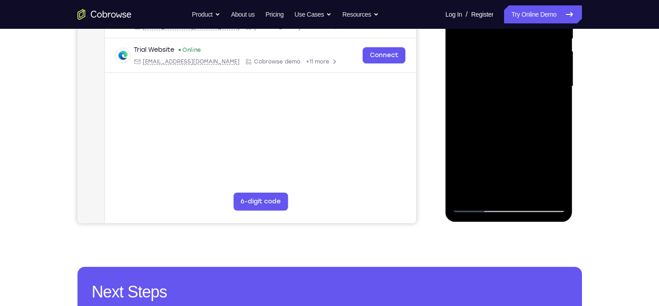
scroll to position [196, 0]
drag, startPoint x: 521, startPoint y: 153, endPoint x: 532, endPoint y: 94, distance: 60.0
click at [532, 94] on div at bounding box center [509, 86] width 114 height 252
drag, startPoint x: 504, startPoint y: 158, endPoint x: 503, endPoint y: 70, distance: 88.3
click at [503, 70] on div at bounding box center [509, 86] width 114 height 252
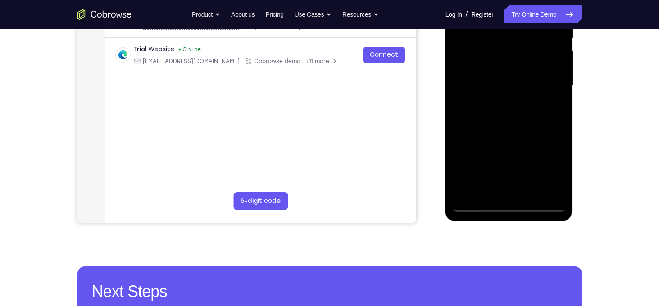
drag, startPoint x: 511, startPoint y: 142, endPoint x: 510, endPoint y: 165, distance: 23.0
click at [510, 165] on div at bounding box center [509, 86] width 114 height 252
click at [514, 113] on div at bounding box center [509, 86] width 114 height 252
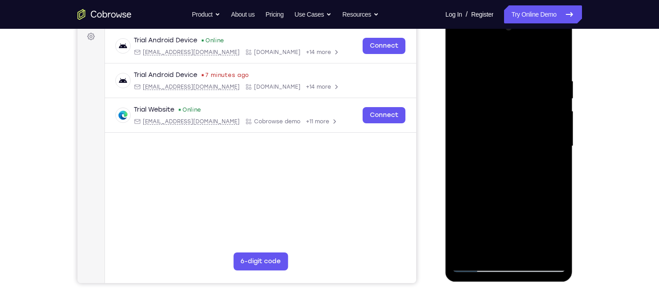
scroll to position [135, 0]
click at [560, 59] on div at bounding box center [509, 147] width 114 height 252
click at [557, 57] on div at bounding box center [509, 147] width 114 height 252
click at [531, 58] on div at bounding box center [509, 147] width 114 height 252
click at [509, 67] on div at bounding box center [509, 147] width 114 height 252
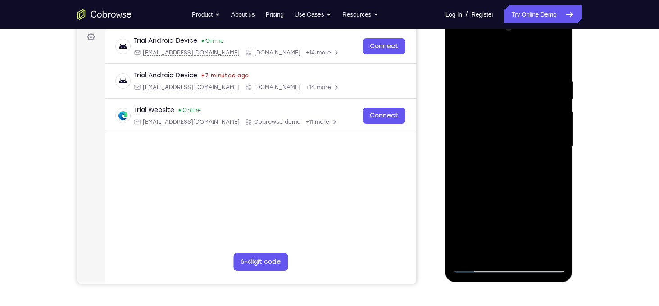
click at [532, 50] on div at bounding box center [509, 147] width 114 height 252
click at [529, 60] on div at bounding box center [509, 147] width 114 height 252
click at [512, 141] on div at bounding box center [509, 147] width 114 height 252
click at [505, 123] on div at bounding box center [509, 147] width 114 height 252
click at [503, 146] on div at bounding box center [509, 147] width 114 height 252
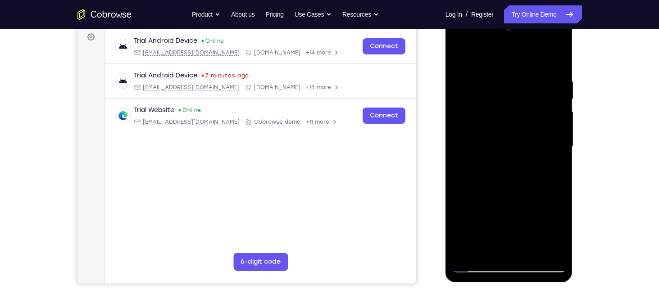
click at [507, 178] on div at bounding box center [509, 147] width 114 height 252
click at [510, 168] on div at bounding box center [509, 147] width 114 height 252
click at [506, 175] on div at bounding box center [509, 147] width 114 height 252
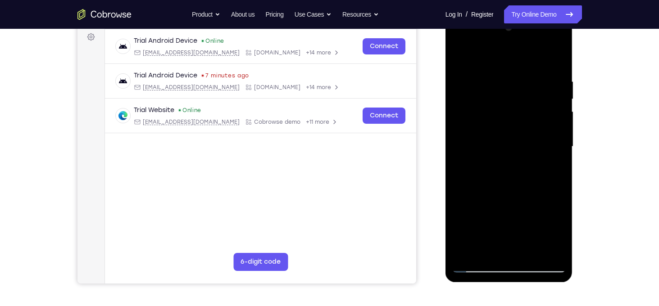
click at [506, 175] on div at bounding box center [509, 147] width 114 height 252
click at [507, 187] on div at bounding box center [509, 147] width 114 height 252
click at [513, 190] on div at bounding box center [509, 147] width 114 height 252
click at [495, 75] on div at bounding box center [509, 147] width 114 height 252
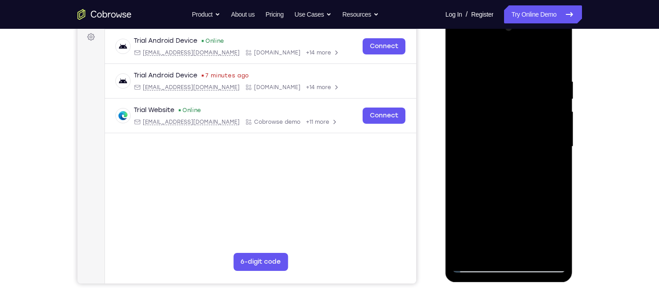
click at [545, 250] on div at bounding box center [509, 147] width 114 height 252
click at [555, 184] on div at bounding box center [509, 147] width 114 height 252
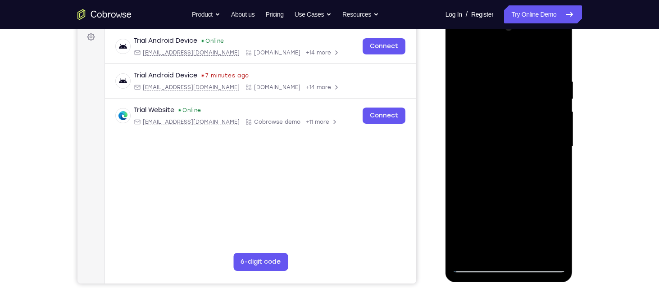
click at [556, 122] on div at bounding box center [509, 147] width 114 height 252
click at [551, 101] on div at bounding box center [509, 147] width 114 height 252
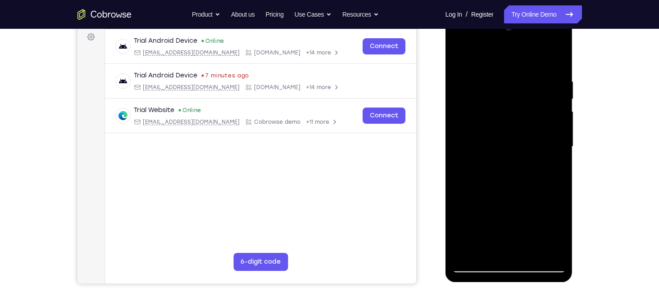
click at [551, 101] on div at bounding box center [509, 147] width 114 height 252
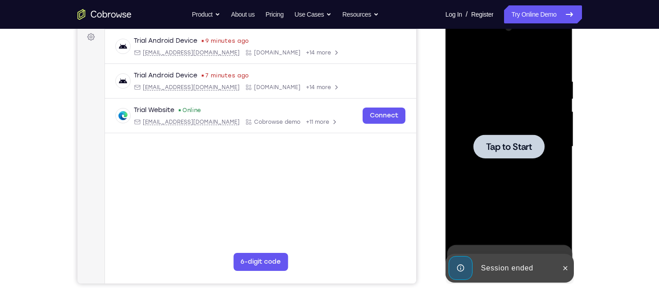
click at [506, 142] on span "Tap to Start" at bounding box center [509, 146] width 46 height 9
click at [566, 270] on icon at bounding box center [565, 268] width 7 height 7
click at [512, 155] on div at bounding box center [509, 147] width 114 height 252
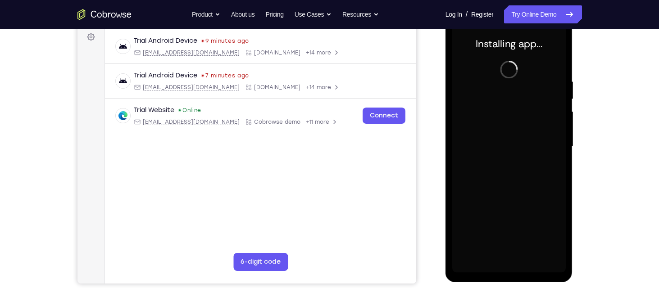
scroll to position [105, 0]
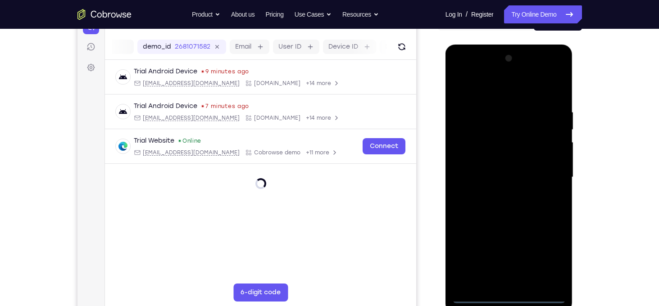
click at [509, 297] on div at bounding box center [509, 177] width 114 height 252
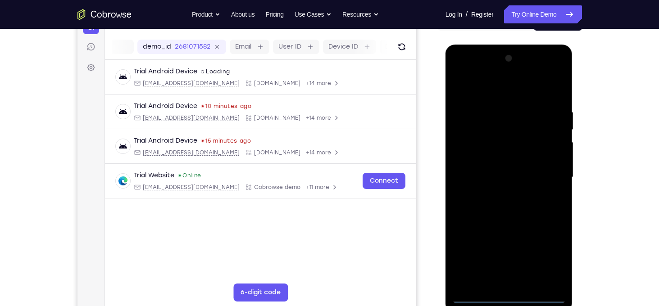
click at [552, 259] on div at bounding box center [509, 177] width 114 height 252
click at [481, 91] on div at bounding box center [509, 177] width 114 height 252
click at [546, 174] on div at bounding box center [509, 177] width 114 height 252
click at [502, 193] on div at bounding box center [509, 177] width 114 height 252
click at [498, 173] on div at bounding box center [509, 177] width 114 height 252
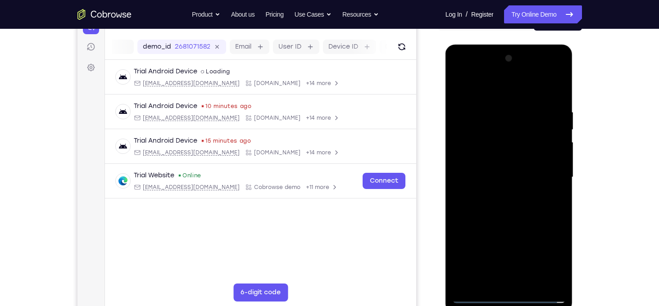
click at [501, 161] on div at bounding box center [509, 177] width 114 height 252
click at [504, 180] on div at bounding box center [509, 177] width 114 height 252
click at [506, 209] on div at bounding box center [509, 177] width 114 height 252
click at [495, 209] on div at bounding box center [509, 177] width 114 height 252
click at [498, 218] on div at bounding box center [509, 177] width 114 height 252
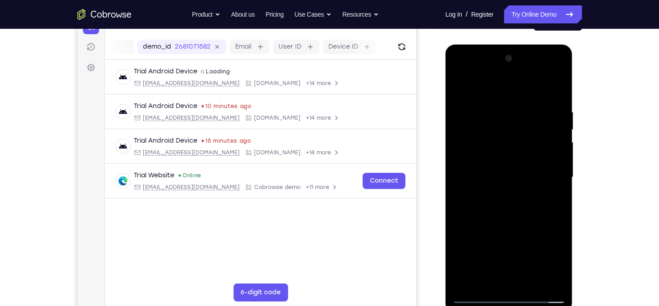
click at [559, 212] on div at bounding box center [509, 177] width 114 height 252
click at [457, 211] on div at bounding box center [509, 177] width 114 height 252
click at [559, 212] on div at bounding box center [509, 177] width 114 height 252
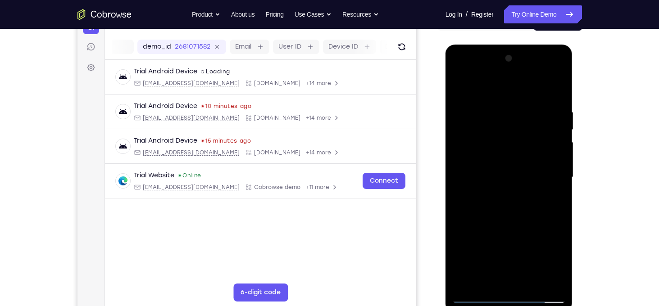
click at [559, 212] on div at bounding box center [509, 177] width 114 height 252
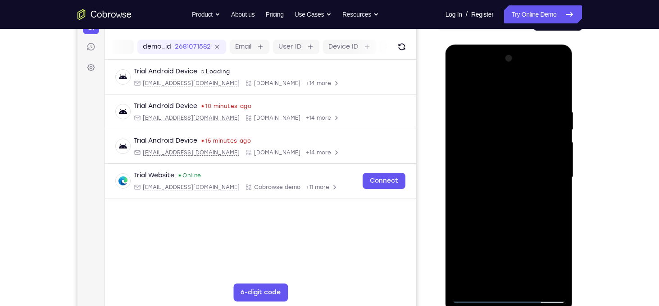
drag, startPoint x: 529, startPoint y: 228, endPoint x: 535, endPoint y: 182, distance: 47.2
click at [535, 182] on div at bounding box center [509, 177] width 114 height 252
drag, startPoint x: 519, startPoint y: 232, endPoint x: 519, endPoint y: 212, distance: 20.7
click at [519, 212] on div at bounding box center [509, 177] width 114 height 252
drag, startPoint x: 515, startPoint y: 234, endPoint x: 505, endPoint y: 144, distance: 90.6
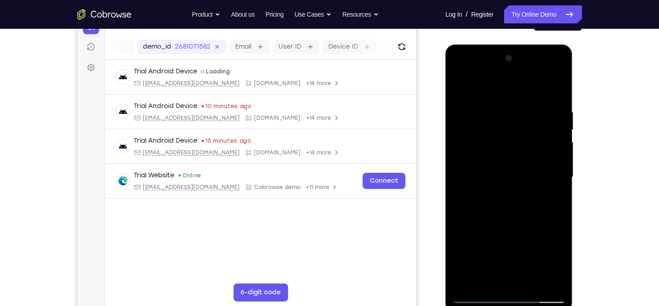
click at [505, 144] on div at bounding box center [509, 177] width 114 height 252
drag, startPoint x: 503, startPoint y: 168, endPoint x: 489, endPoint y: 236, distance: 69.5
click at [489, 236] on div at bounding box center [509, 177] width 114 height 252
drag, startPoint x: 498, startPoint y: 133, endPoint x: 491, endPoint y: 182, distance: 49.6
click at [491, 182] on div at bounding box center [509, 177] width 114 height 252
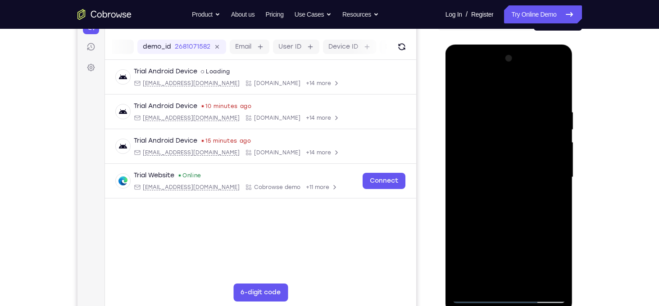
drag, startPoint x: 508, startPoint y: 123, endPoint x: 507, endPoint y: 145, distance: 22.1
click at [506, 145] on div at bounding box center [509, 177] width 114 height 252
drag, startPoint x: 507, startPoint y: 237, endPoint x: 511, endPoint y: 172, distance: 65.0
click at [511, 172] on div at bounding box center [509, 177] width 114 height 252
drag, startPoint x: 519, startPoint y: 219, endPoint x: 523, endPoint y: 170, distance: 49.3
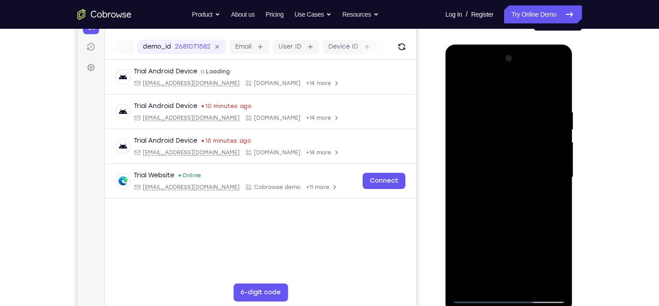
click at [523, 170] on div at bounding box center [509, 177] width 114 height 252
click at [518, 151] on div at bounding box center [509, 177] width 114 height 252
drag, startPoint x: 509, startPoint y: 206, endPoint x: 504, endPoint y: 268, distance: 61.9
click at [504, 268] on div at bounding box center [509, 177] width 114 height 252
drag, startPoint x: 505, startPoint y: 223, endPoint x: 510, endPoint y: 268, distance: 44.5
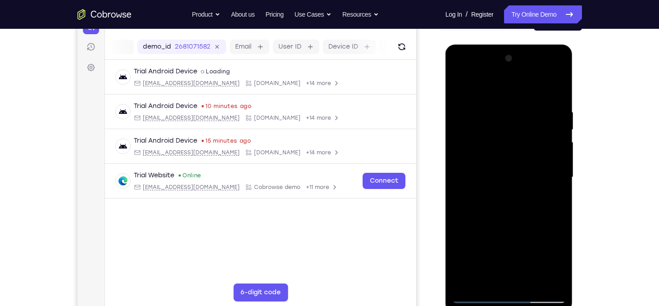
click at [510, 268] on div at bounding box center [509, 177] width 114 height 252
drag, startPoint x: 529, startPoint y: 141, endPoint x: 514, endPoint y: 229, distance: 89.1
click at [514, 229] on div at bounding box center [509, 177] width 114 height 252
drag, startPoint x: 505, startPoint y: 153, endPoint x: 506, endPoint y: 268, distance: 114.9
click at [506, 268] on div at bounding box center [509, 177] width 114 height 252
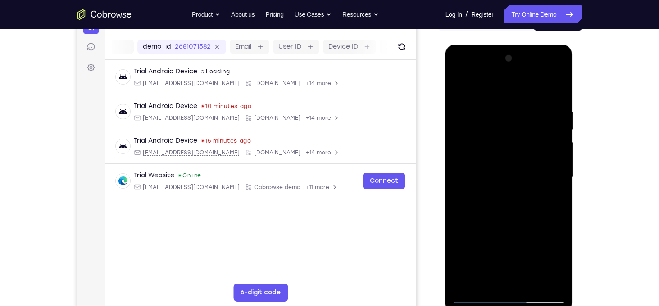
drag, startPoint x: 513, startPoint y: 200, endPoint x: 508, endPoint y: 268, distance: 67.3
click at [508, 268] on div at bounding box center [509, 177] width 114 height 252
drag, startPoint x: 492, startPoint y: 142, endPoint x: 477, endPoint y: 268, distance: 126.6
click at [477, 268] on div at bounding box center [509, 177] width 114 height 252
drag, startPoint x: 487, startPoint y: 146, endPoint x: 485, endPoint y: 249, distance: 102.7
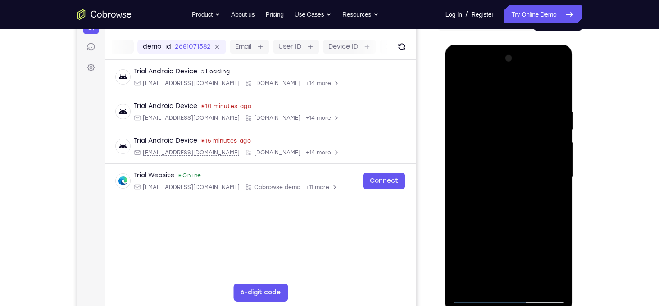
click at [485, 249] on div at bounding box center [509, 177] width 114 height 252
drag, startPoint x: 488, startPoint y: 159, endPoint x: 489, endPoint y: 227, distance: 67.6
click at [489, 227] on div at bounding box center [509, 177] width 114 height 252
drag, startPoint x: 495, startPoint y: 128, endPoint x: 481, endPoint y: 214, distance: 87.2
click at [481, 214] on div at bounding box center [509, 177] width 114 height 252
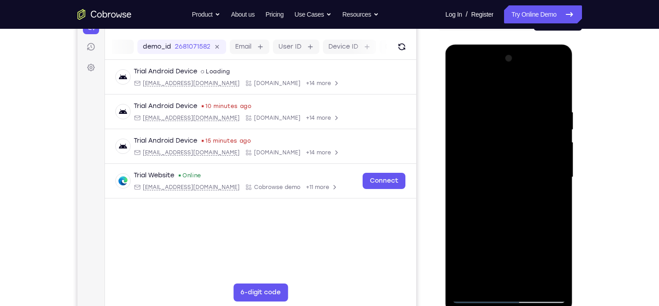
drag, startPoint x: 505, startPoint y: 109, endPoint x: 489, endPoint y: 214, distance: 106.6
click at [489, 214] on div at bounding box center [509, 177] width 114 height 252
drag, startPoint x: 532, startPoint y: 133, endPoint x: 521, endPoint y: 233, distance: 100.7
click at [521, 233] on div at bounding box center [509, 177] width 114 height 252
drag, startPoint x: 511, startPoint y: 123, endPoint x: 510, endPoint y: 250, distance: 127.0
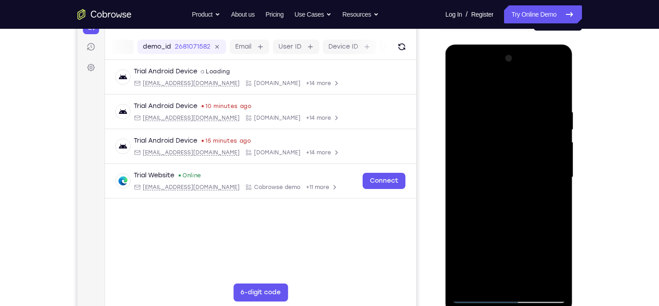
click at [510, 250] on div at bounding box center [509, 177] width 114 height 252
drag, startPoint x: 510, startPoint y: 132, endPoint x: 519, endPoint y: 268, distance: 136.4
click at [519, 268] on div at bounding box center [509, 177] width 114 height 252
drag, startPoint x: 501, startPoint y: 123, endPoint x: 499, endPoint y: 230, distance: 106.8
click at [499, 230] on div at bounding box center [509, 177] width 114 height 252
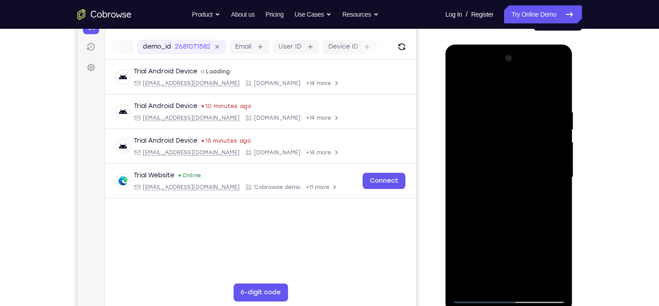
drag, startPoint x: 494, startPoint y: 142, endPoint x: 495, endPoint y: 248, distance: 105.9
click at [495, 248] on div at bounding box center [509, 177] width 114 height 252
drag, startPoint x: 492, startPoint y: 159, endPoint x: 502, endPoint y: 268, distance: 109.5
click at [502, 268] on div at bounding box center [509, 177] width 114 height 252
drag, startPoint x: 503, startPoint y: 177, endPoint x: 501, endPoint y: 268, distance: 90.1
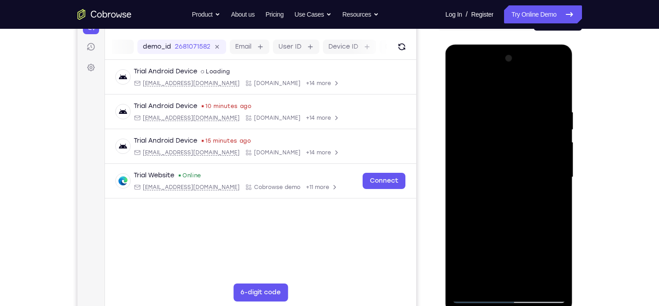
click at [501, 268] on div at bounding box center [509, 177] width 114 height 252
drag, startPoint x: 507, startPoint y: 242, endPoint x: 507, endPoint y: 192, distance: 50.5
click at [507, 192] on div at bounding box center [509, 177] width 114 height 252
drag, startPoint x: 507, startPoint y: 205, endPoint x: 507, endPoint y: 121, distance: 84.2
click at [507, 121] on div at bounding box center [509, 177] width 114 height 252
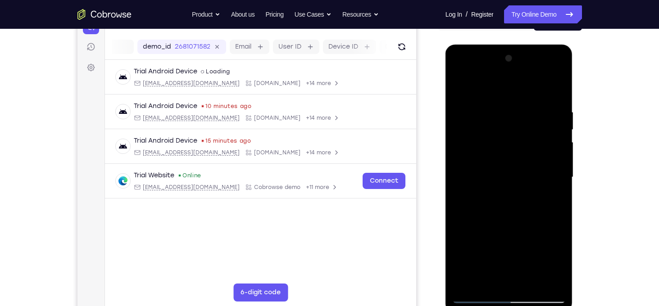
drag, startPoint x: 494, startPoint y: 208, endPoint x: 496, endPoint y: 129, distance: 78.8
click at [496, 129] on div at bounding box center [509, 177] width 114 height 252
drag, startPoint x: 509, startPoint y: 209, endPoint x: 507, endPoint y: 127, distance: 82.9
click at [507, 127] on div at bounding box center [509, 177] width 114 height 252
click at [558, 168] on div at bounding box center [509, 177] width 114 height 252
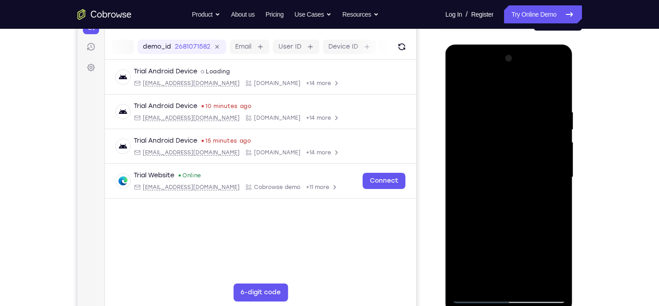
click at [558, 168] on div at bounding box center [509, 177] width 114 height 252
drag, startPoint x: 519, startPoint y: 216, endPoint x: 518, endPoint y: 135, distance: 81.6
click at [518, 135] on div at bounding box center [509, 177] width 114 height 252
drag, startPoint x: 512, startPoint y: 209, endPoint x: 514, endPoint y: 161, distance: 48.2
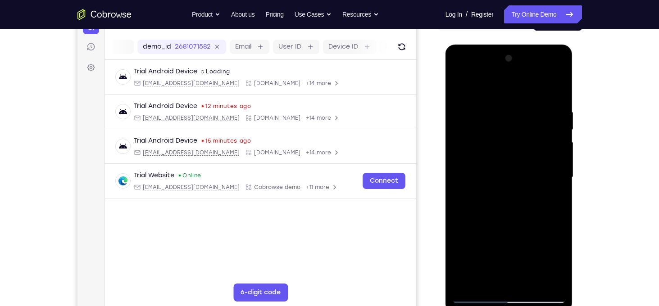
click at [514, 161] on div at bounding box center [509, 177] width 114 height 252
drag, startPoint x: 508, startPoint y: 222, endPoint x: 506, endPoint y: 167, distance: 55.5
click at [506, 167] on div at bounding box center [509, 177] width 114 height 252
click at [560, 181] on div at bounding box center [509, 177] width 114 height 252
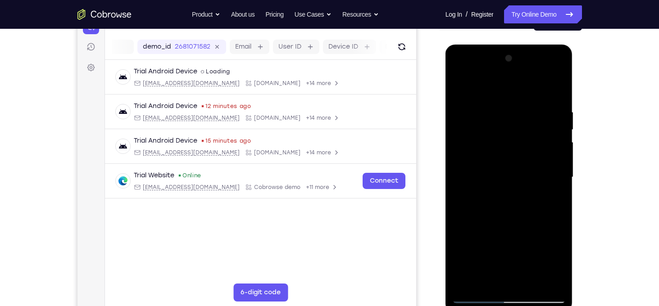
click at [560, 181] on div at bounding box center [509, 177] width 114 height 252
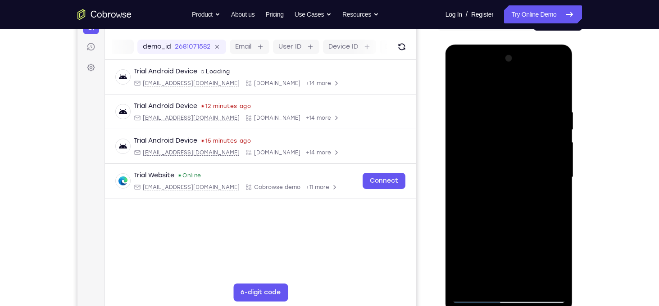
click at [560, 181] on div at bounding box center [509, 177] width 114 height 252
click at [560, 182] on div at bounding box center [509, 177] width 114 height 252
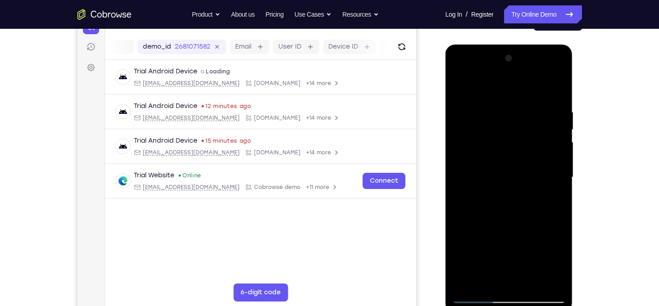
click at [560, 182] on div at bounding box center [509, 177] width 114 height 252
click at [561, 182] on div at bounding box center [509, 177] width 114 height 252
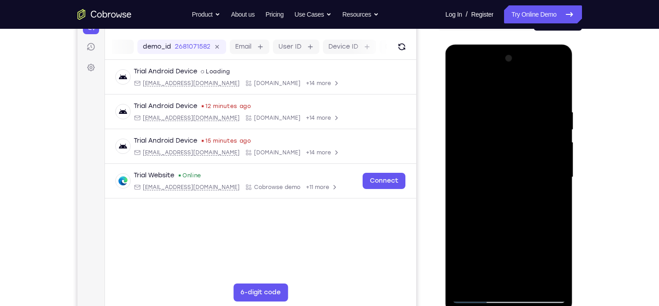
click at [561, 182] on div at bounding box center [509, 177] width 114 height 252
drag, startPoint x: 532, startPoint y: 215, endPoint x: 538, endPoint y: 133, distance: 82.2
click at [538, 133] on div at bounding box center [509, 177] width 114 height 252
drag, startPoint x: 511, startPoint y: 222, endPoint x: 516, endPoint y: 143, distance: 78.5
click at [516, 143] on div at bounding box center [509, 177] width 114 height 252
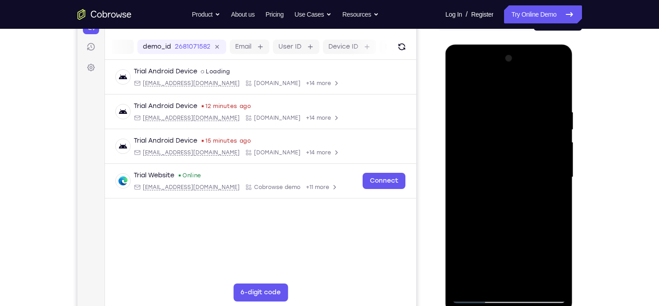
click at [559, 164] on div at bounding box center [509, 177] width 114 height 252
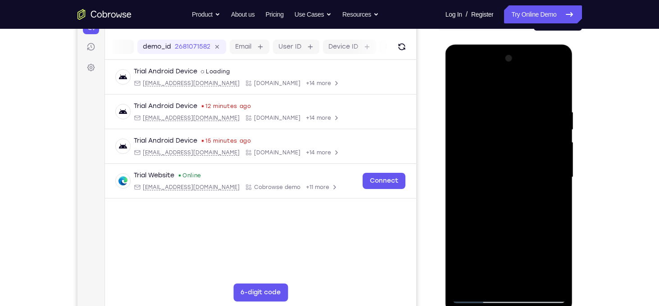
click at [559, 164] on div at bounding box center [509, 177] width 114 height 252
drag, startPoint x: 544, startPoint y: 190, endPoint x: 548, endPoint y: 138, distance: 51.9
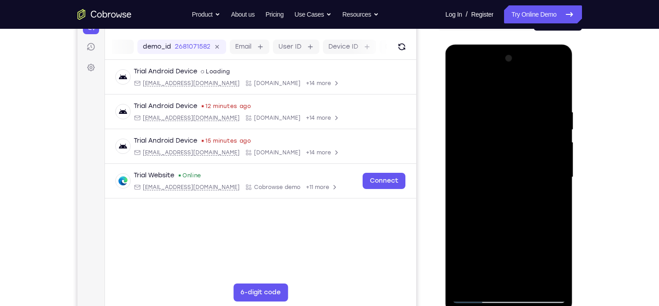
click at [547, 144] on div at bounding box center [509, 177] width 114 height 252
drag, startPoint x: 506, startPoint y: 200, endPoint x: 510, endPoint y: 141, distance: 59.6
click at [510, 141] on div at bounding box center [509, 177] width 114 height 252
drag, startPoint x: 493, startPoint y: 196, endPoint x: 501, endPoint y: 102, distance: 94.4
click at [501, 102] on div at bounding box center [509, 177] width 114 height 252
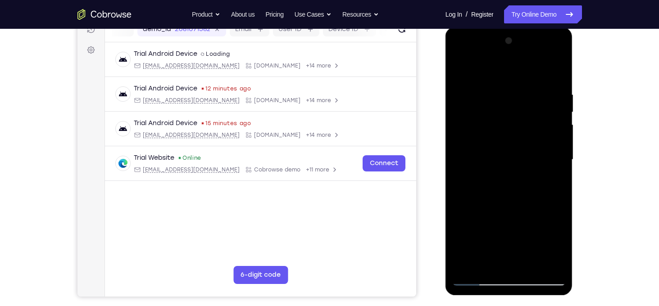
scroll to position [115, 0]
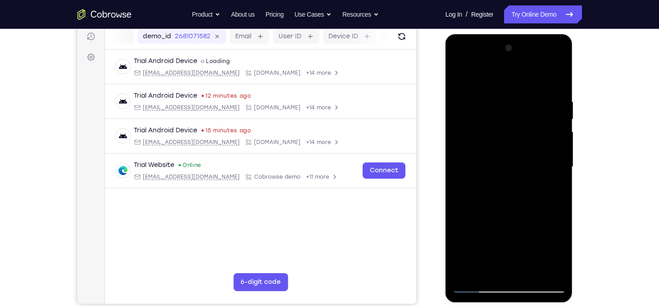
drag, startPoint x: 514, startPoint y: 196, endPoint x: 514, endPoint y: 117, distance: 78.8
click at [514, 117] on div at bounding box center [509, 167] width 114 height 252
drag, startPoint x: 514, startPoint y: 200, endPoint x: 523, endPoint y: 114, distance: 86.1
click at [520, 122] on div at bounding box center [509, 167] width 114 height 252
drag, startPoint x: 521, startPoint y: 227, endPoint x: 528, endPoint y: 122, distance: 105.2
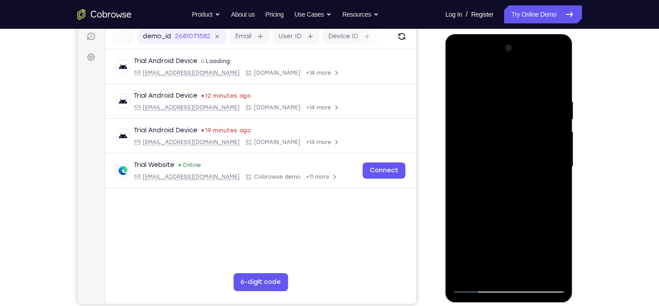
click at [528, 122] on div at bounding box center [509, 167] width 114 height 252
drag, startPoint x: 523, startPoint y: 228, endPoint x: 527, endPoint y: 162, distance: 65.4
click at [527, 162] on div at bounding box center [509, 167] width 114 height 252
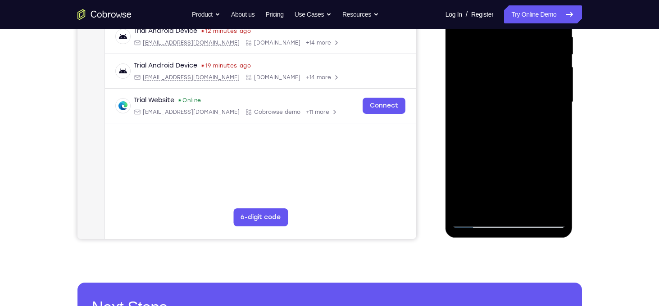
scroll to position [180, 0]
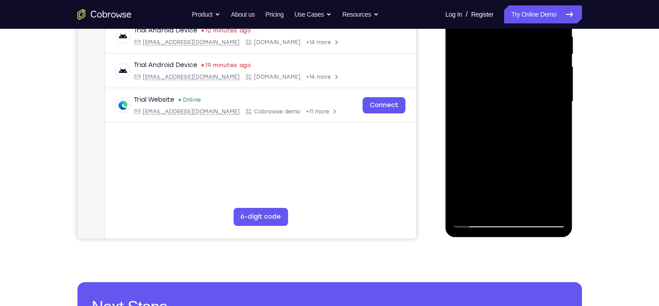
drag, startPoint x: 514, startPoint y: 185, endPoint x: 520, endPoint y: 125, distance: 60.6
click at [520, 125] on div at bounding box center [509, 102] width 114 height 252
drag, startPoint x: 511, startPoint y: 173, endPoint x: 527, endPoint y: 109, distance: 65.3
click at [521, 132] on div at bounding box center [509, 102] width 114 height 252
drag, startPoint x: 509, startPoint y: 165, endPoint x: 510, endPoint y: 127, distance: 38.3
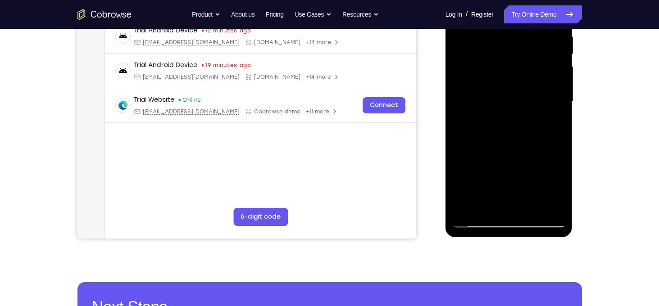
click at [510, 127] on div at bounding box center [509, 102] width 114 height 252
drag, startPoint x: 504, startPoint y: 166, endPoint x: 507, endPoint y: 115, distance: 51.0
click at [507, 115] on div at bounding box center [509, 102] width 114 height 252
drag, startPoint x: 519, startPoint y: 151, endPoint x: 519, endPoint y: 173, distance: 22.5
click at [519, 173] on div at bounding box center [509, 102] width 114 height 252
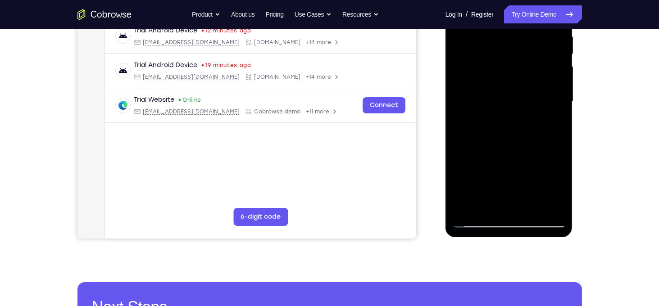
scroll to position [162, 0]
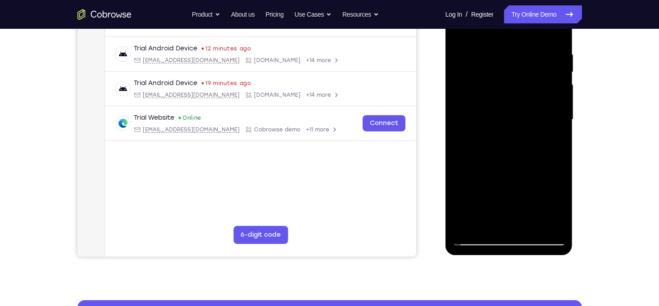
click at [558, 170] on div at bounding box center [509, 120] width 114 height 252
drag, startPoint x: 540, startPoint y: 157, endPoint x: 539, endPoint y: 103, distance: 54.1
click at [539, 103] on div at bounding box center [509, 120] width 114 height 252
drag, startPoint x: 521, startPoint y: 148, endPoint x: 534, endPoint y: 84, distance: 65.3
click at [534, 84] on div at bounding box center [509, 120] width 114 height 252
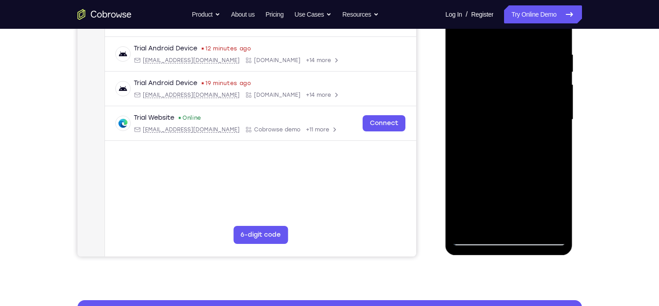
drag, startPoint x: 519, startPoint y: 191, endPoint x: 525, endPoint y: 132, distance: 58.9
click at [525, 132] on div at bounding box center [509, 120] width 114 height 252
drag, startPoint x: 545, startPoint y: 192, endPoint x: 545, endPoint y: 163, distance: 29.3
click at [545, 163] on div at bounding box center [509, 120] width 114 height 252
click at [556, 121] on div at bounding box center [509, 120] width 114 height 252
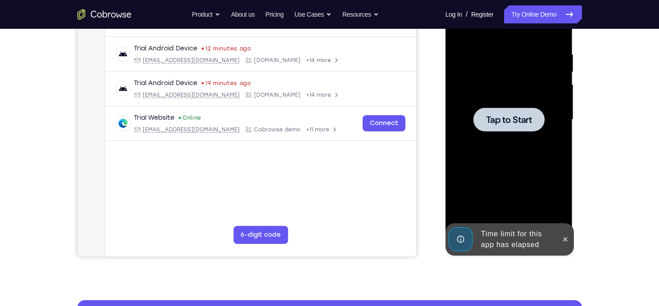
click at [556, 121] on div at bounding box center [509, 120] width 114 height 252
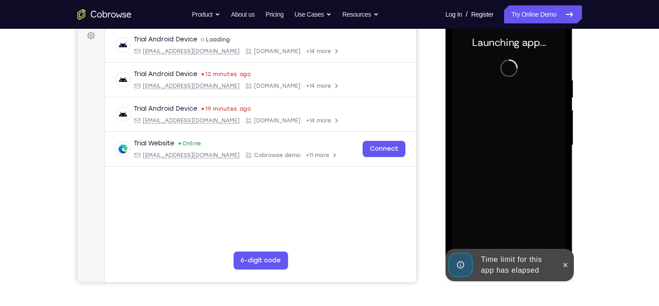
scroll to position [133, 0]
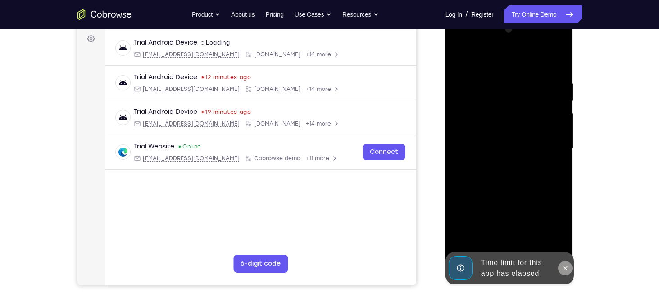
click at [563, 269] on icon at bounding box center [565, 268] width 7 height 7
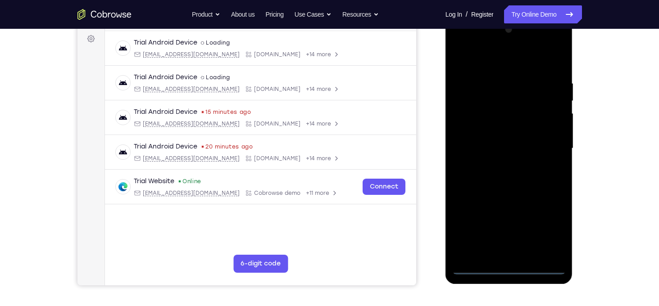
click at [509, 268] on div at bounding box center [509, 149] width 114 height 252
click at [546, 238] on div at bounding box center [509, 149] width 114 height 252
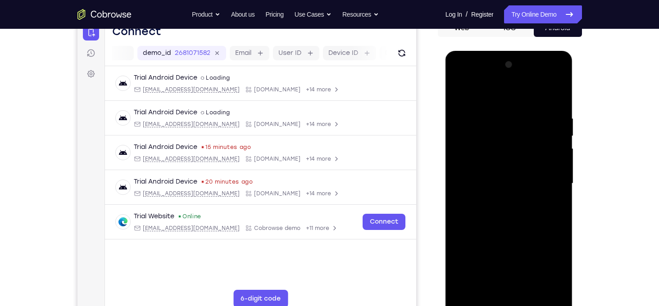
scroll to position [91, 0]
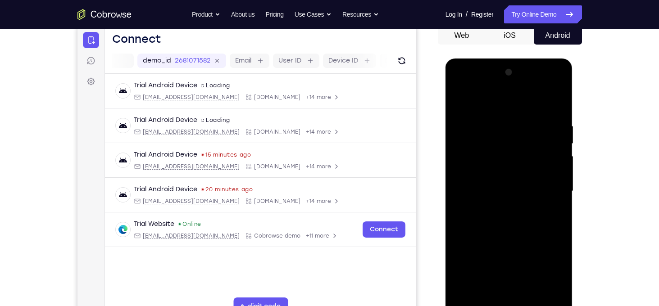
click at [475, 101] on div at bounding box center [509, 191] width 114 height 252
click at [473, 166] on div at bounding box center [509, 191] width 114 height 252
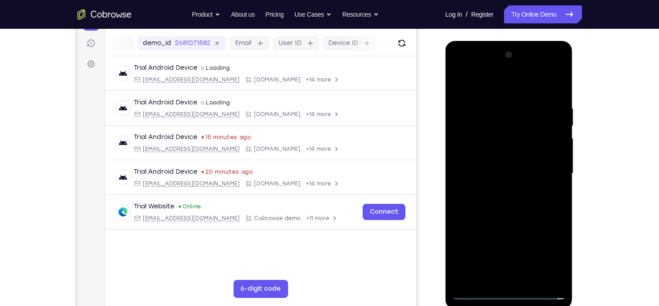
scroll to position [113, 0]
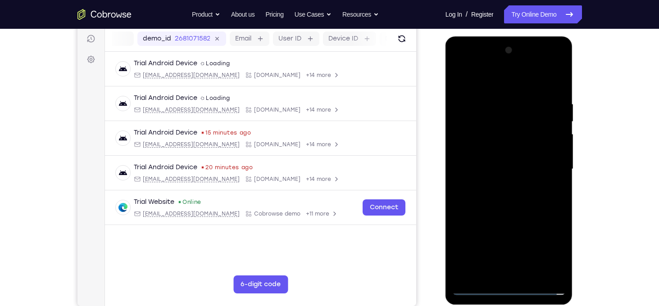
click at [512, 279] on div at bounding box center [509, 169] width 114 height 252
click at [483, 178] on div at bounding box center [509, 169] width 114 height 252
click at [483, 168] on div at bounding box center [509, 169] width 114 height 252
click at [495, 185] on div at bounding box center [509, 169] width 114 height 252
click at [521, 215] on div at bounding box center [509, 169] width 114 height 252
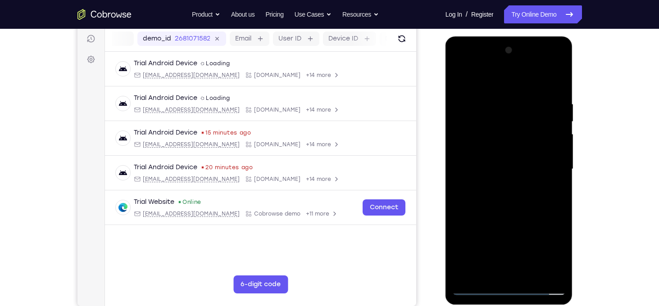
drag, startPoint x: 481, startPoint y: 82, endPoint x: 587, endPoint y: 97, distance: 107.8
click at [574, 97] on html "Online web based iOS Simulators and Android Emulators. Run iPhone, iPad, Mobile…" at bounding box center [510, 171] width 128 height 270
drag, startPoint x: 520, startPoint y: 254, endPoint x: 534, endPoint y: 212, distance: 43.7
click at [534, 212] on div at bounding box center [509, 169] width 114 height 252
click at [537, 272] on div at bounding box center [509, 169] width 114 height 252
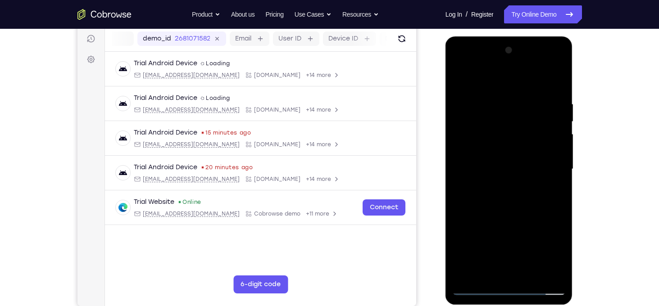
drag, startPoint x: 514, startPoint y: 241, endPoint x: 517, endPoint y: 150, distance: 90.1
click at [517, 150] on div at bounding box center [509, 169] width 114 height 252
drag, startPoint x: 513, startPoint y: 113, endPoint x: 499, endPoint y: 206, distance: 93.8
click at [499, 206] on div at bounding box center [509, 169] width 114 height 252
click at [515, 126] on div at bounding box center [509, 169] width 114 height 252
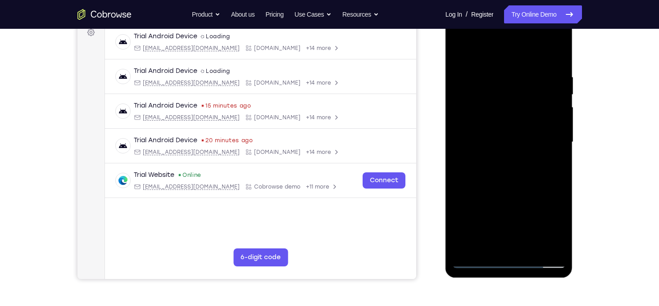
scroll to position [141, 0]
click at [460, 146] on div at bounding box center [509, 141] width 114 height 252
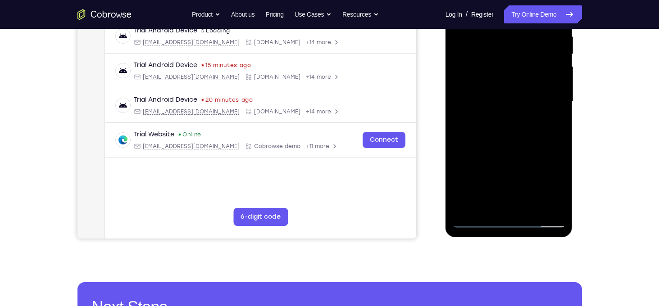
scroll to position [126, 0]
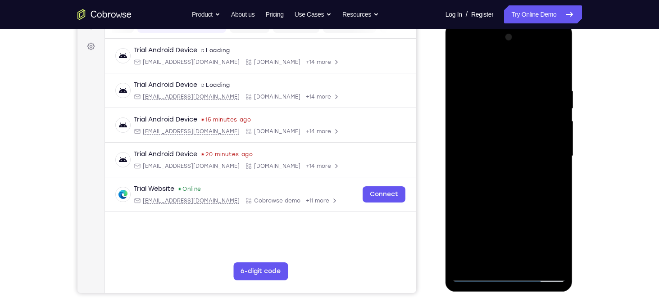
click at [461, 162] on div at bounding box center [509, 156] width 114 height 252
click at [457, 167] on div at bounding box center [509, 156] width 114 height 252
click at [460, 161] on div at bounding box center [509, 156] width 114 height 252
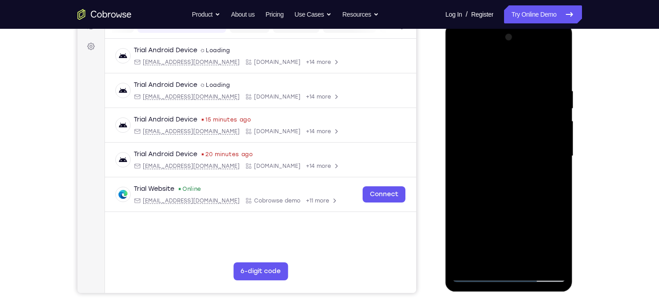
scroll to position [163, 0]
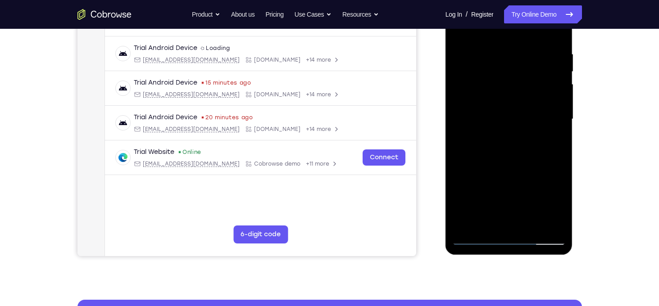
click at [478, 223] on div at bounding box center [509, 119] width 114 height 252
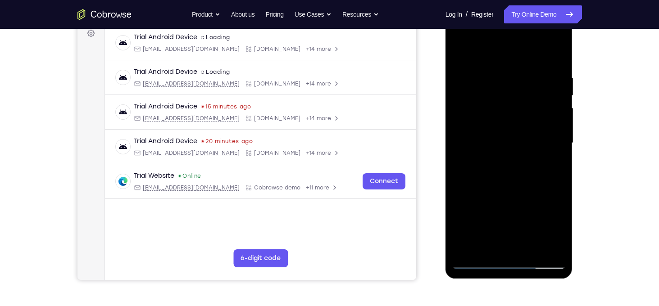
scroll to position [137, 0]
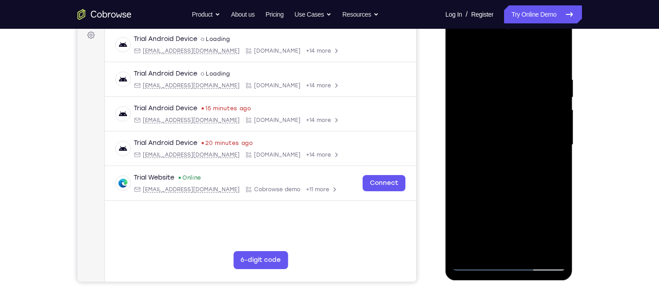
click at [461, 152] on div at bounding box center [509, 145] width 114 height 252
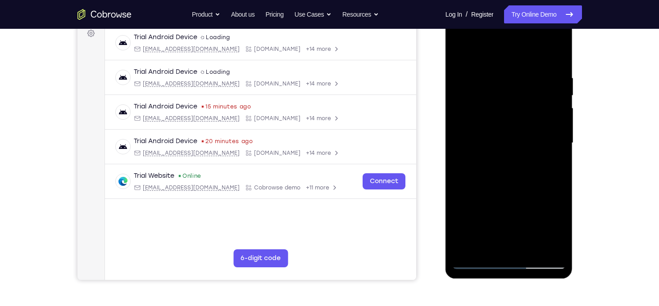
click at [460, 150] on div at bounding box center [509, 143] width 114 height 252
click at [563, 154] on div at bounding box center [509, 143] width 114 height 252
click at [559, 56] on div at bounding box center [509, 143] width 114 height 252
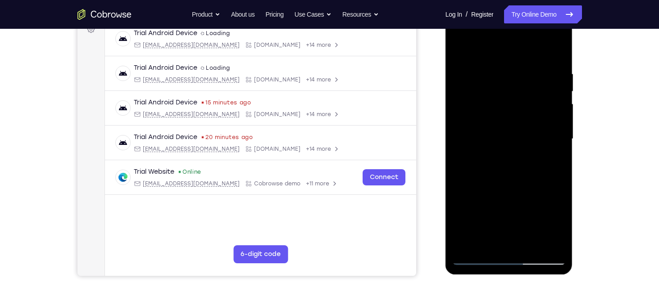
click at [551, 220] on div at bounding box center [509, 139] width 114 height 252
click at [458, 148] on div at bounding box center [509, 139] width 114 height 252
click at [459, 51] on div at bounding box center [509, 139] width 114 height 252
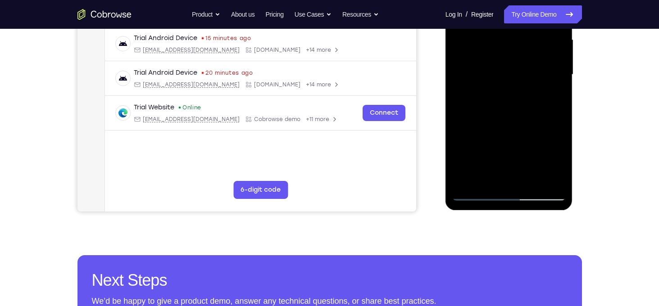
scroll to position [209, 0]
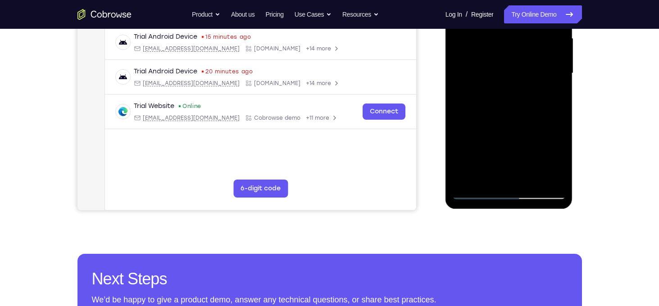
click at [477, 195] on div at bounding box center [509, 73] width 114 height 252
drag, startPoint x: 520, startPoint y: 129, endPoint x: 523, endPoint y: 98, distance: 31.2
click at [523, 98] on div at bounding box center [509, 73] width 114 height 252
drag, startPoint x: 513, startPoint y: 142, endPoint x: 512, endPoint y: 115, distance: 27.0
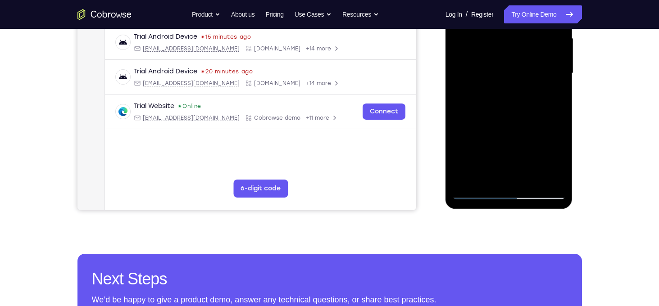
click at [512, 115] on div at bounding box center [509, 73] width 114 height 252
drag, startPoint x: 507, startPoint y: 155, endPoint x: 522, endPoint y: 44, distance: 111.8
click at [515, 61] on div at bounding box center [509, 73] width 114 height 252
click at [510, 52] on div at bounding box center [509, 73] width 114 height 252
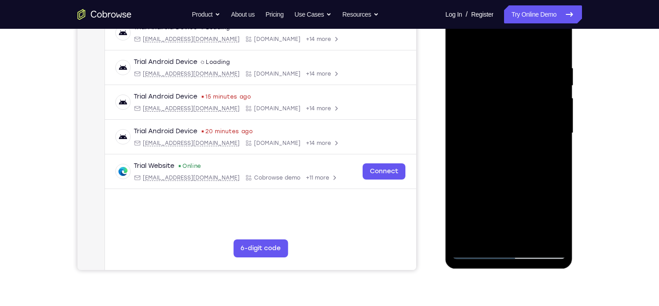
drag, startPoint x: 525, startPoint y: 198, endPoint x: 528, endPoint y: 135, distance: 63.1
click at [528, 135] on div at bounding box center [509, 133] width 114 height 252
drag, startPoint x: 493, startPoint y: 181, endPoint x: 539, endPoint y: 175, distance: 45.9
click at [539, 175] on div at bounding box center [509, 133] width 114 height 252
drag, startPoint x: 502, startPoint y: 175, endPoint x: 537, endPoint y: 179, distance: 35.4
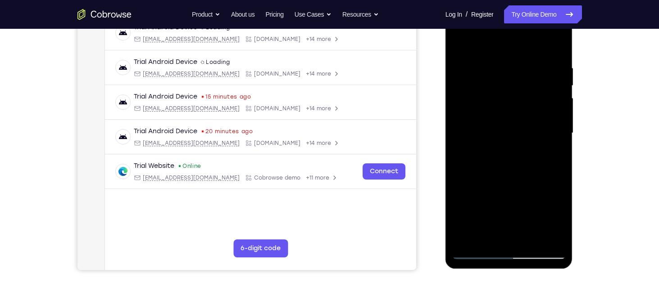
click at [537, 179] on div at bounding box center [509, 133] width 114 height 252
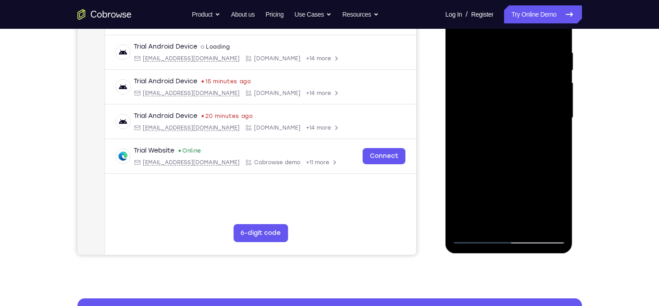
drag, startPoint x: 487, startPoint y: 163, endPoint x: 572, endPoint y: 177, distance: 86.4
click at [572, 177] on div at bounding box center [509, 119] width 127 height 268
drag, startPoint x: 487, startPoint y: 158, endPoint x: 552, endPoint y: 170, distance: 66.4
click at [552, 170] on div at bounding box center [509, 118] width 114 height 252
drag, startPoint x: 516, startPoint y: 177, endPoint x: 513, endPoint y: 139, distance: 37.5
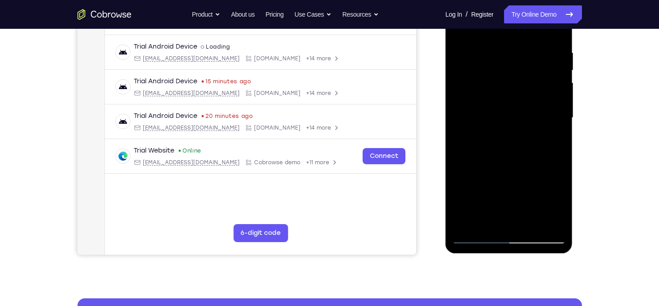
click at [513, 139] on div at bounding box center [509, 118] width 114 height 252
drag, startPoint x: 515, startPoint y: 188, endPoint x: 522, endPoint y: 123, distance: 65.7
click at [522, 123] on div at bounding box center [509, 118] width 114 height 252
drag, startPoint x: 516, startPoint y: 171, endPoint x: 521, endPoint y: 146, distance: 24.7
click at [521, 146] on div at bounding box center [509, 118] width 114 height 252
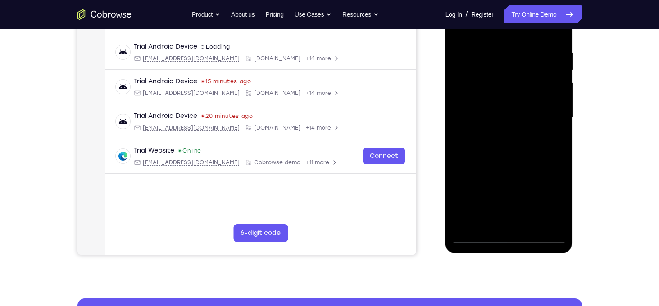
drag, startPoint x: 513, startPoint y: 191, endPoint x: 516, endPoint y: 133, distance: 57.3
click at [516, 137] on div at bounding box center [509, 118] width 114 height 252
drag, startPoint x: 507, startPoint y: 191, endPoint x: 511, endPoint y: 128, distance: 62.8
click at [511, 130] on div at bounding box center [509, 118] width 114 height 252
drag, startPoint x: 505, startPoint y: 178, endPoint x: 505, endPoint y: 105, distance: 73.4
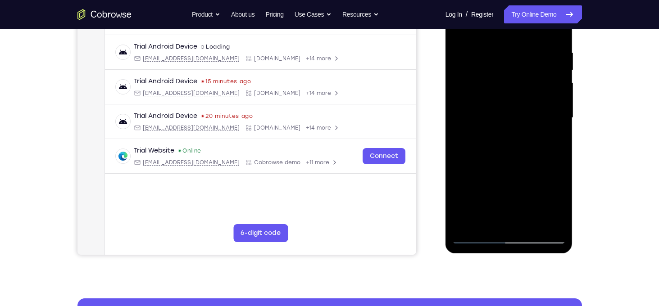
click at [505, 105] on div at bounding box center [509, 118] width 114 height 252
drag, startPoint x: 504, startPoint y: 161, endPoint x: 510, endPoint y: 95, distance: 67.0
click at [510, 95] on div at bounding box center [509, 118] width 114 height 252
drag, startPoint x: 532, startPoint y: 196, endPoint x: 539, endPoint y: 155, distance: 42.1
click at [539, 155] on div at bounding box center [509, 118] width 114 height 252
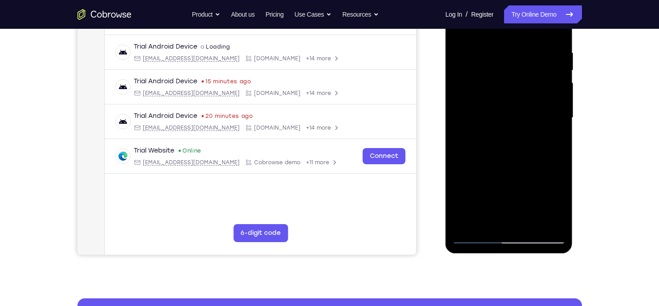
drag, startPoint x: 548, startPoint y: 193, endPoint x: 557, endPoint y: 132, distance: 61.9
click at [557, 132] on div at bounding box center [509, 118] width 114 height 252
click at [521, 165] on div at bounding box center [509, 118] width 114 height 252
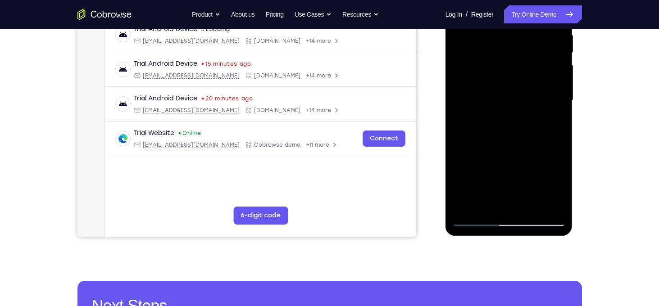
scroll to position [189, 0]
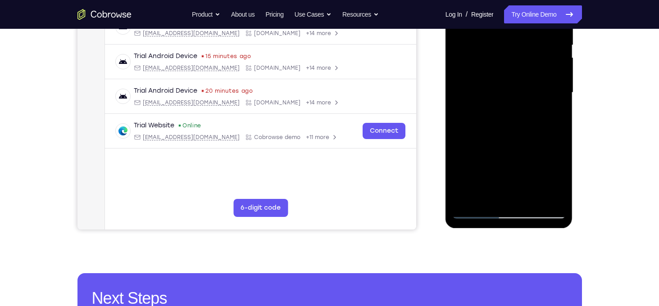
click at [478, 214] on div at bounding box center [509, 93] width 114 height 252
drag, startPoint x: 501, startPoint y: 170, endPoint x: 509, endPoint y: 111, distance: 59.5
click at [509, 111] on div at bounding box center [509, 93] width 114 height 252
drag, startPoint x: 504, startPoint y: 156, endPoint x: 510, endPoint y: 97, distance: 59.0
click at [510, 97] on div at bounding box center [509, 93] width 114 height 252
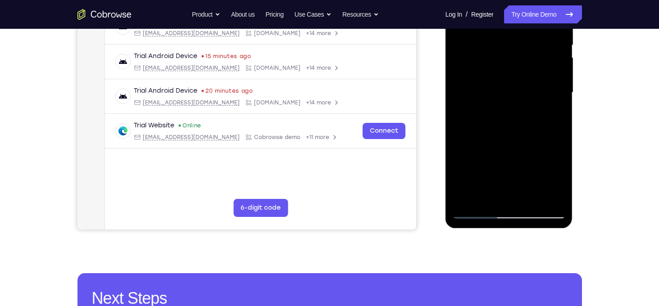
drag, startPoint x: 493, startPoint y: 181, endPoint x: 492, endPoint y: 64, distance: 116.7
click at [492, 64] on div at bounding box center [509, 93] width 114 height 252
drag, startPoint x: 498, startPoint y: 166, endPoint x: 502, endPoint y: 47, distance: 119.5
click at [502, 47] on div at bounding box center [509, 93] width 114 height 252
drag, startPoint x: 518, startPoint y: 150, endPoint x: 523, endPoint y: 107, distance: 44.0
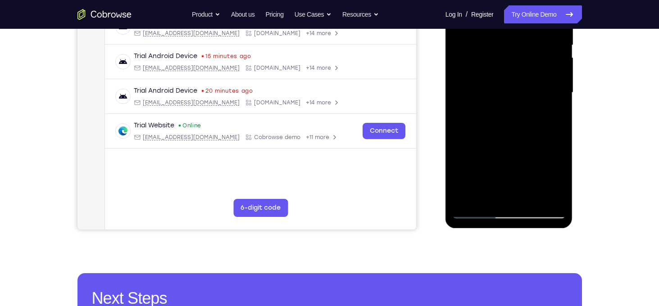
click at [523, 107] on div at bounding box center [509, 93] width 114 height 252
click at [492, 116] on div at bounding box center [509, 93] width 114 height 252
drag, startPoint x: 522, startPoint y: 162, endPoint x: 524, endPoint y: 106, distance: 55.9
click at [524, 106] on div at bounding box center [509, 93] width 114 height 252
drag, startPoint x: 529, startPoint y: 146, endPoint x: 521, endPoint y: 80, distance: 65.9
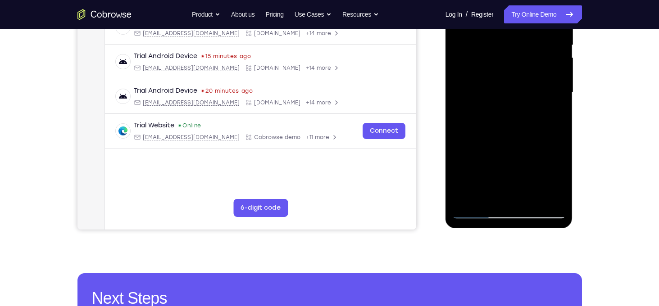
click at [521, 80] on div at bounding box center [509, 93] width 114 height 252
drag, startPoint x: 506, startPoint y: 155, endPoint x: 505, endPoint y: 103, distance: 51.8
click at [505, 103] on div at bounding box center [509, 93] width 114 height 252
drag, startPoint x: 497, startPoint y: 153, endPoint x: 512, endPoint y: 100, distance: 55.3
click at [512, 100] on div at bounding box center [509, 93] width 114 height 252
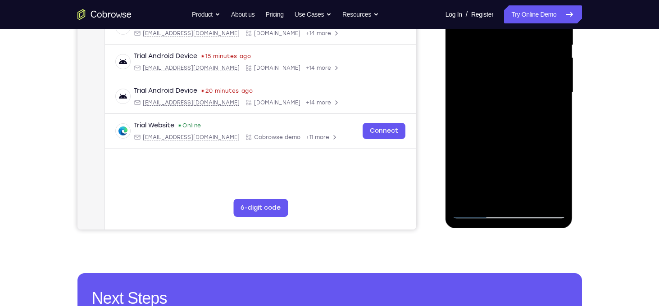
drag, startPoint x: 495, startPoint y: 163, endPoint x: 485, endPoint y: 182, distance: 21.0
click at [485, 182] on div at bounding box center [509, 93] width 114 height 252
drag, startPoint x: 485, startPoint y: 182, endPoint x: 509, endPoint y: 93, distance: 91.9
click at [531, 71] on div at bounding box center [509, 93] width 114 height 252
drag, startPoint x: 509, startPoint y: 93, endPoint x: 499, endPoint y: 141, distance: 48.7
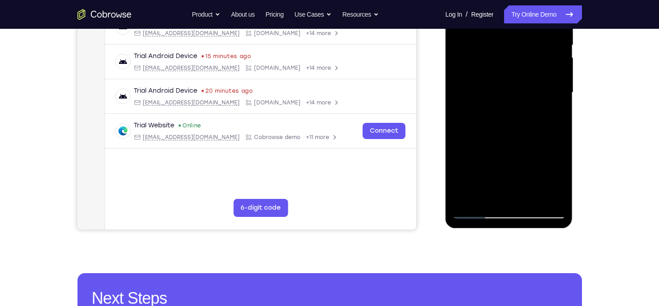
click at [499, 141] on div at bounding box center [509, 93] width 114 height 252
drag, startPoint x: 499, startPoint y: 68, endPoint x: 478, endPoint y: 170, distance: 103.9
click at [478, 170] on div at bounding box center [509, 93] width 114 height 252
drag, startPoint x: 505, startPoint y: 77, endPoint x: 489, endPoint y: 140, distance: 65.7
click at [489, 140] on div at bounding box center [509, 93] width 114 height 252
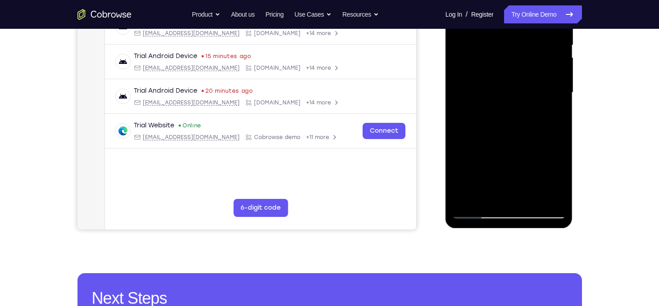
drag, startPoint x: 485, startPoint y: 147, endPoint x: 487, endPoint y: 95, distance: 51.8
click at [487, 95] on div at bounding box center [509, 93] width 114 height 252
drag, startPoint x: 507, startPoint y: 172, endPoint x: 529, endPoint y: 68, distance: 106.0
click at [529, 68] on div at bounding box center [509, 93] width 114 height 252
drag, startPoint x: 514, startPoint y: 168, endPoint x: 514, endPoint y: 92, distance: 76.6
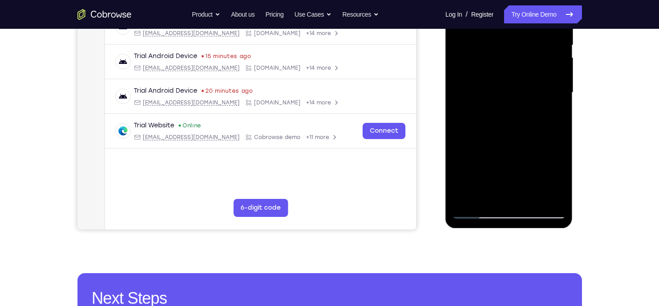
click at [514, 92] on div at bounding box center [509, 93] width 114 height 252
drag, startPoint x: 511, startPoint y: 129, endPoint x: 512, endPoint y: 118, distance: 10.8
click at [512, 118] on div at bounding box center [509, 93] width 114 height 252
click at [542, 102] on div at bounding box center [509, 93] width 114 height 252
drag, startPoint x: 526, startPoint y: 164, endPoint x: 533, endPoint y: 52, distance: 112.4
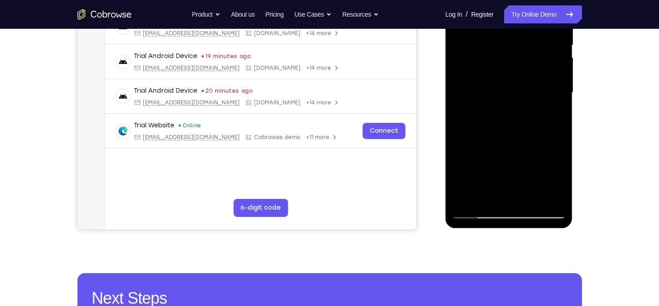
click at [533, 52] on div at bounding box center [509, 93] width 114 height 252
drag, startPoint x: 502, startPoint y: 152, endPoint x: 501, endPoint y: 108, distance: 44.2
click at [526, 37] on div at bounding box center [509, 93] width 114 height 252
click at [509, 86] on div at bounding box center [509, 93] width 114 height 252
drag, startPoint x: 501, startPoint y: 108, endPoint x: 505, endPoint y: 90, distance: 18.5
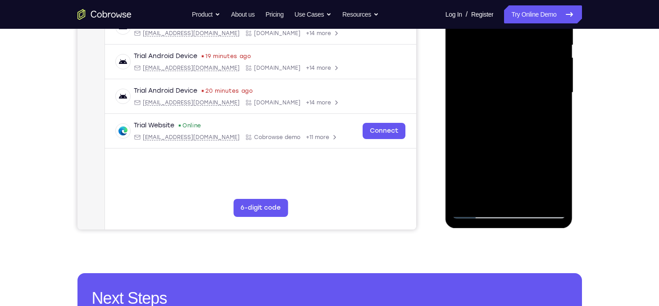
click at [505, 90] on div at bounding box center [509, 93] width 114 height 252
drag, startPoint x: 508, startPoint y: 183, endPoint x: 542, endPoint y: 90, distance: 99.5
click at [542, 90] on div at bounding box center [509, 93] width 114 height 252
drag, startPoint x: 507, startPoint y: 177, endPoint x: 519, endPoint y: 110, distance: 68.6
click at [519, 110] on div at bounding box center [509, 93] width 114 height 252
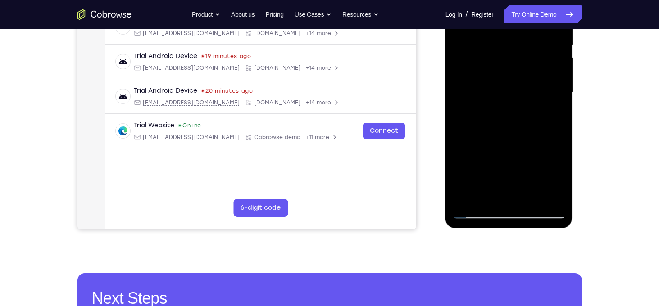
drag, startPoint x: 524, startPoint y: 167, endPoint x: 535, endPoint y: 105, distance: 62.7
click at [535, 105] on div at bounding box center [509, 93] width 114 height 252
click at [517, 97] on div at bounding box center [509, 93] width 114 height 252
click at [476, 214] on div at bounding box center [509, 93] width 114 height 252
drag, startPoint x: 489, startPoint y: 179, endPoint x: 504, endPoint y: 104, distance: 76.7
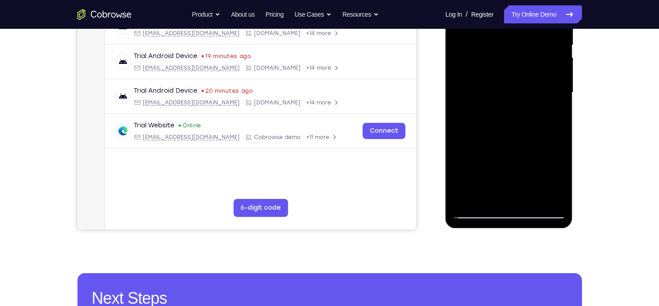
click at [504, 104] on div at bounding box center [509, 93] width 114 height 252
drag, startPoint x: 509, startPoint y: 101, endPoint x: 505, endPoint y: 36, distance: 65.4
click at [505, 36] on div at bounding box center [509, 93] width 114 height 252
drag, startPoint x: 487, startPoint y: 156, endPoint x: 521, endPoint y: 14, distance: 146.6
click at [521, 14] on div at bounding box center [509, 93] width 114 height 252
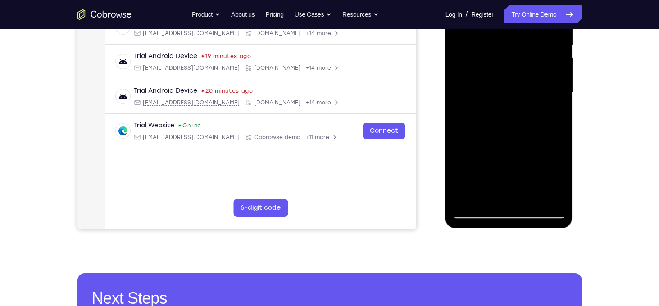
drag, startPoint x: 497, startPoint y: 125, endPoint x: 487, endPoint y: 197, distance: 72.8
click at [487, 197] on div at bounding box center [509, 93] width 114 height 252
drag, startPoint x: 519, startPoint y: 82, endPoint x: 521, endPoint y: 170, distance: 87.4
click at [521, 170] on div at bounding box center [509, 93] width 114 height 252
drag, startPoint x: 542, startPoint y: 129, endPoint x: 555, endPoint y: 130, distance: 12.2
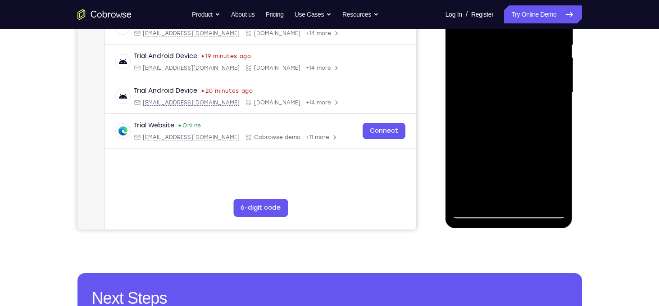
click at [555, 130] on div at bounding box center [509, 93] width 114 height 252
click at [495, 92] on div at bounding box center [509, 93] width 114 height 252
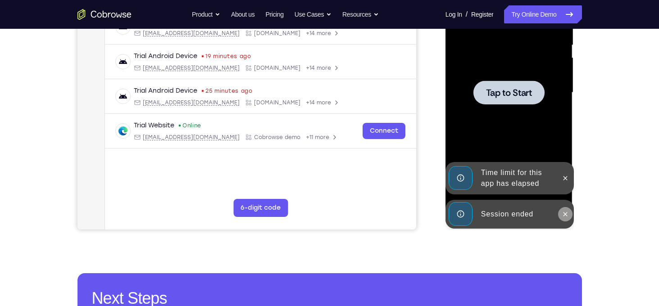
click at [563, 213] on icon at bounding box center [565, 214] width 7 height 7
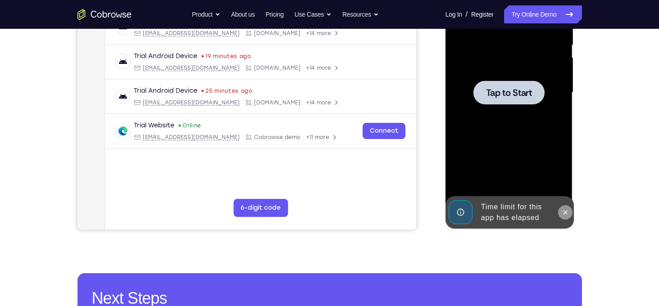
click at [566, 211] on icon at bounding box center [566, 212] width 4 height 4
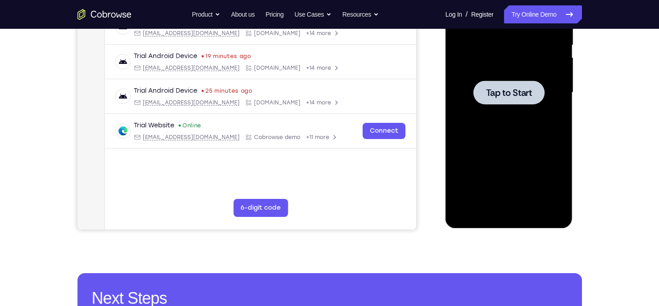
click at [515, 91] on span "Tap to Start" at bounding box center [509, 92] width 46 height 9
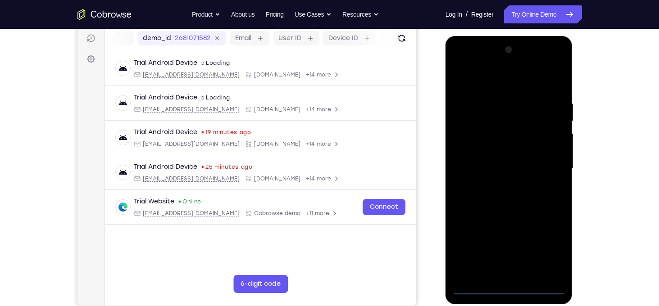
scroll to position [114, 0]
click at [509, 288] on div at bounding box center [509, 168] width 114 height 252
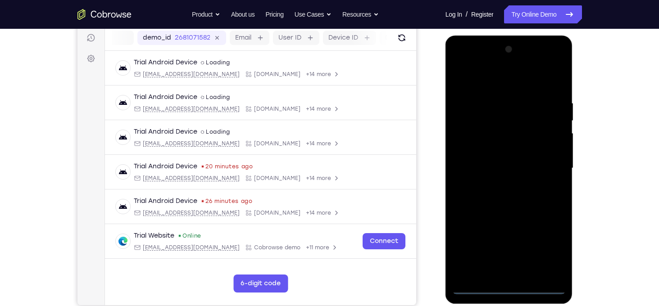
click at [546, 252] on div at bounding box center [509, 168] width 114 height 252
click at [494, 81] on div at bounding box center [509, 168] width 114 height 252
click at [545, 164] on div at bounding box center [509, 168] width 114 height 252
click at [497, 183] on div at bounding box center [509, 168] width 114 height 252
click at [500, 167] on div at bounding box center [509, 168] width 114 height 252
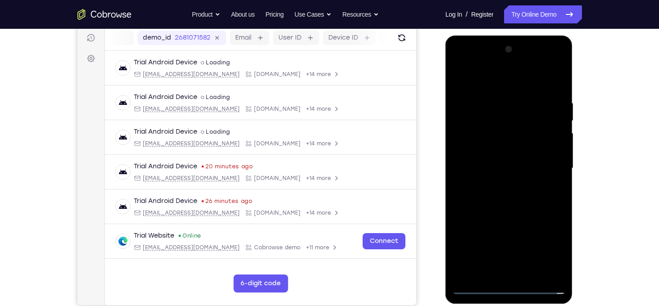
click at [498, 149] on div at bounding box center [509, 168] width 114 height 252
click at [512, 167] on div at bounding box center [509, 168] width 114 height 252
click at [510, 196] on div at bounding box center [509, 168] width 114 height 252
click at [500, 213] on div at bounding box center [509, 168] width 114 height 252
drag, startPoint x: 496, startPoint y: 213, endPoint x: 514, endPoint y: 102, distance: 112.4
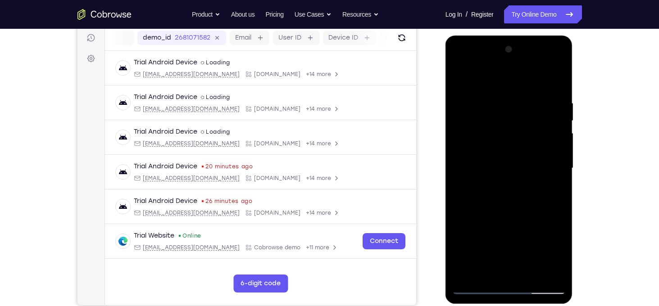
click at [514, 102] on div at bounding box center [509, 168] width 114 height 252
drag, startPoint x: 535, startPoint y: 232, endPoint x: 538, endPoint y: 164, distance: 68.5
click at [538, 164] on div at bounding box center [509, 168] width 114 height 252
drag, startPoint x: 526, startPoint y: 219, endPoint x: 526, endPoint y: 132, distance: 87.4
click at [526, 132] on div at bounding box center [509, 168] width 114 height 252
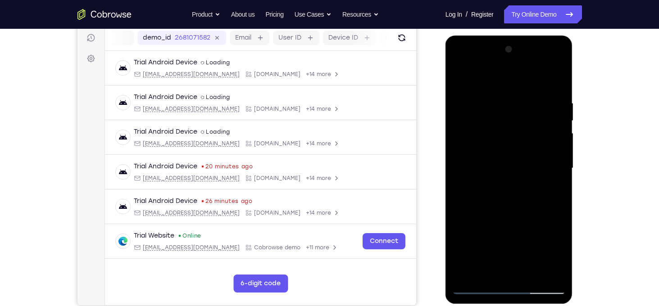
drag, startPoint x: 512, startPoint y: 150, endPoint x: 522, endPoint y: 102, distance: 49.2
click at [522, 102] on div at bounding box center [509, 168] width 114 height 252
click at [559, 134] on div at bounding box center [509, 168] width 114 height 252
click at [560, 135] on div at bounding box center [509, 168] width 114 height 252
drag, startPoint x: 527, startPoint y: 189, endPoint x: 528, endPoint y: 161, distance: 28.0
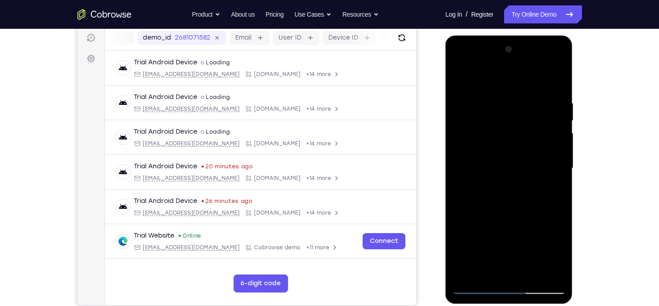
click at [528, 161] on div at bounding box center [509, 168] width 114 height 252
drag, startPoint x: 519, startPoint y: 205, endPoint x: 529, endPoint y: 117, distance: 88.4
click at [525, 134] on div at bounding box center [509, 168] width 114 height 252
drag, startPoint x: 518, startPoint y: 195, endPoint x: 526, endPoint y: 130, distance: 65.4
click at [523, 138] on div at bounding box center [509, 168] width 114 height 252
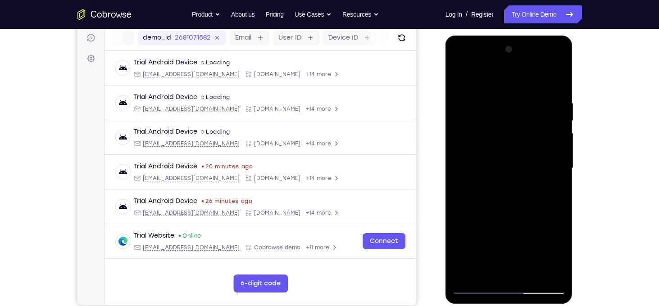
drag, startPoint x: 517, startPoint y: 217, endPoint x: 550, endPoint y: 128, distance: 95.1
click at [550, 128] on div at bounding box center [509, 168] width 114 height 252
drag, startPoint x: 534, startPoint y: 200, endPoint x: 549, endPoint y: 120, distance: 82.0
click at [549, 120] on div at bounding box center [509, 168] width 114 height 252
drag, startPoint x: 520, startPoint y: 204, endPoint x: 527, endPoint y: 165, distance: 39.4
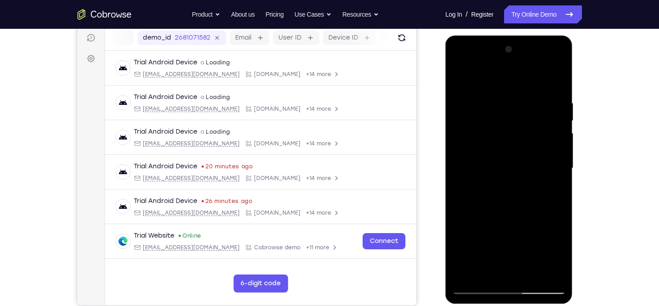
click at [527, 165] on div at bounding box center [509, 168] width 114 height 252
click at [560, 147] on div at bounding box center [509, 168] width 114 height 252
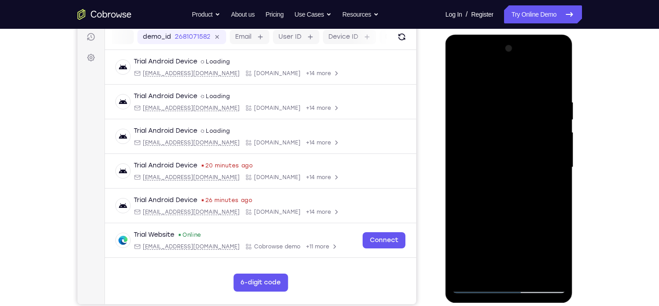
click at [560, 147] on div at bounding box center [509, 167] width 114 height 252
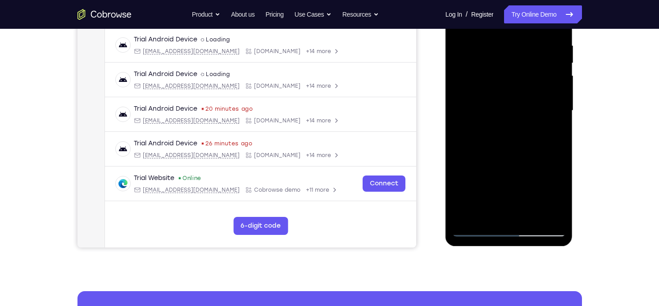
click at [530, 217] on div at bounding box center [509, 111] width 114 height 252
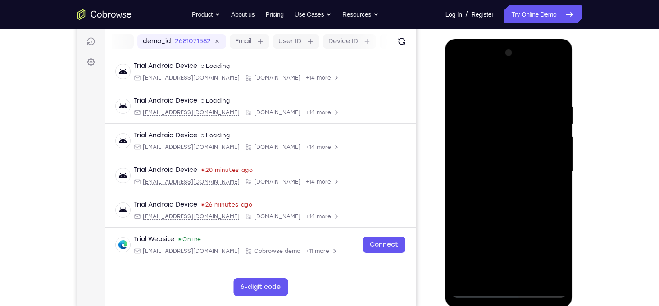
scroll to position [105, 0]
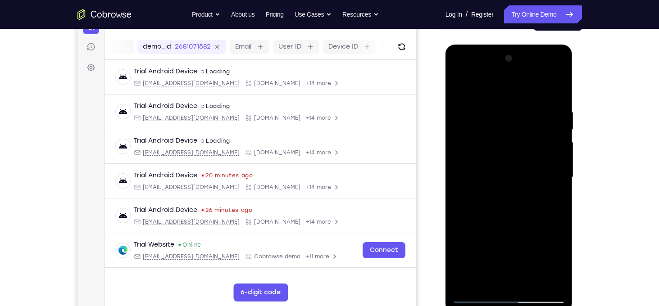
click at [505, 228] on div at bounding box center [509, 177] width 114 height 252
click at [469, 155] on div at bounding box center [509, 177] width 114 height 252
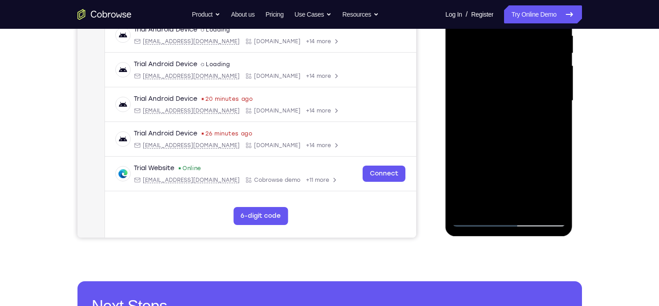
scroll to position [182, 0]
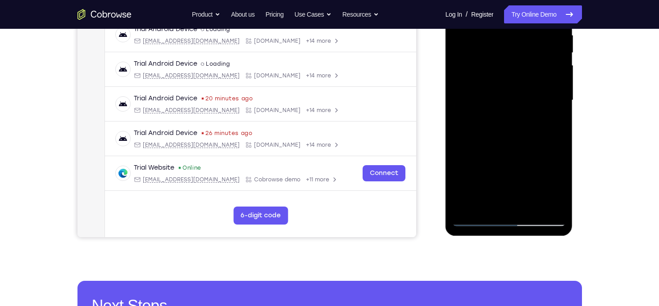
click at [480, 221] on div at bounding box center [509, 100] width 114 height 252
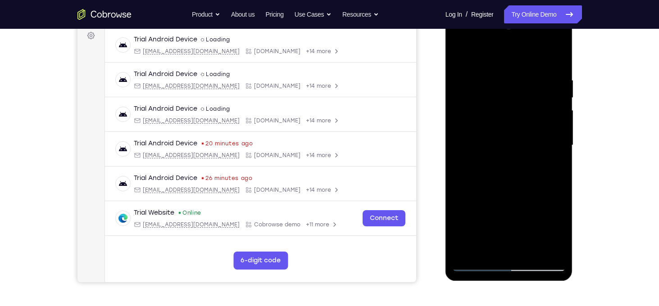
scroll to position [155, 0]
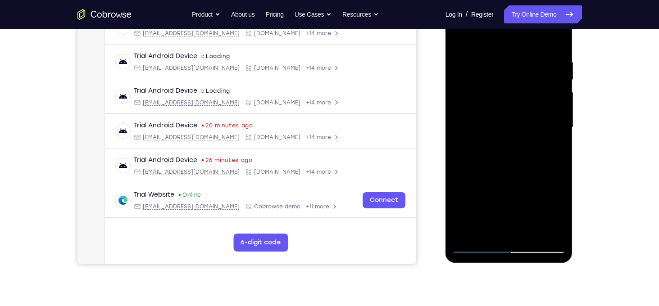
click at [516, 158] on div at bounding box center [509, 127] width 114 height 252
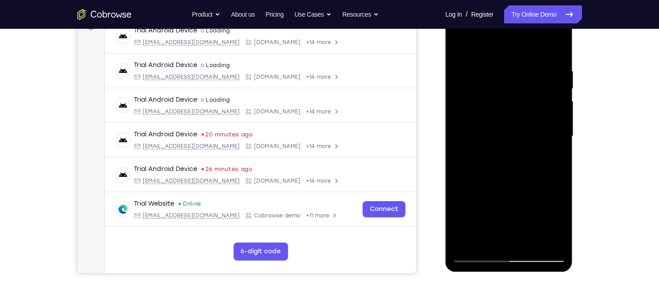
scroll to position [193, 0]
